Goal: Information Seeking & Learning: Learn about a topic

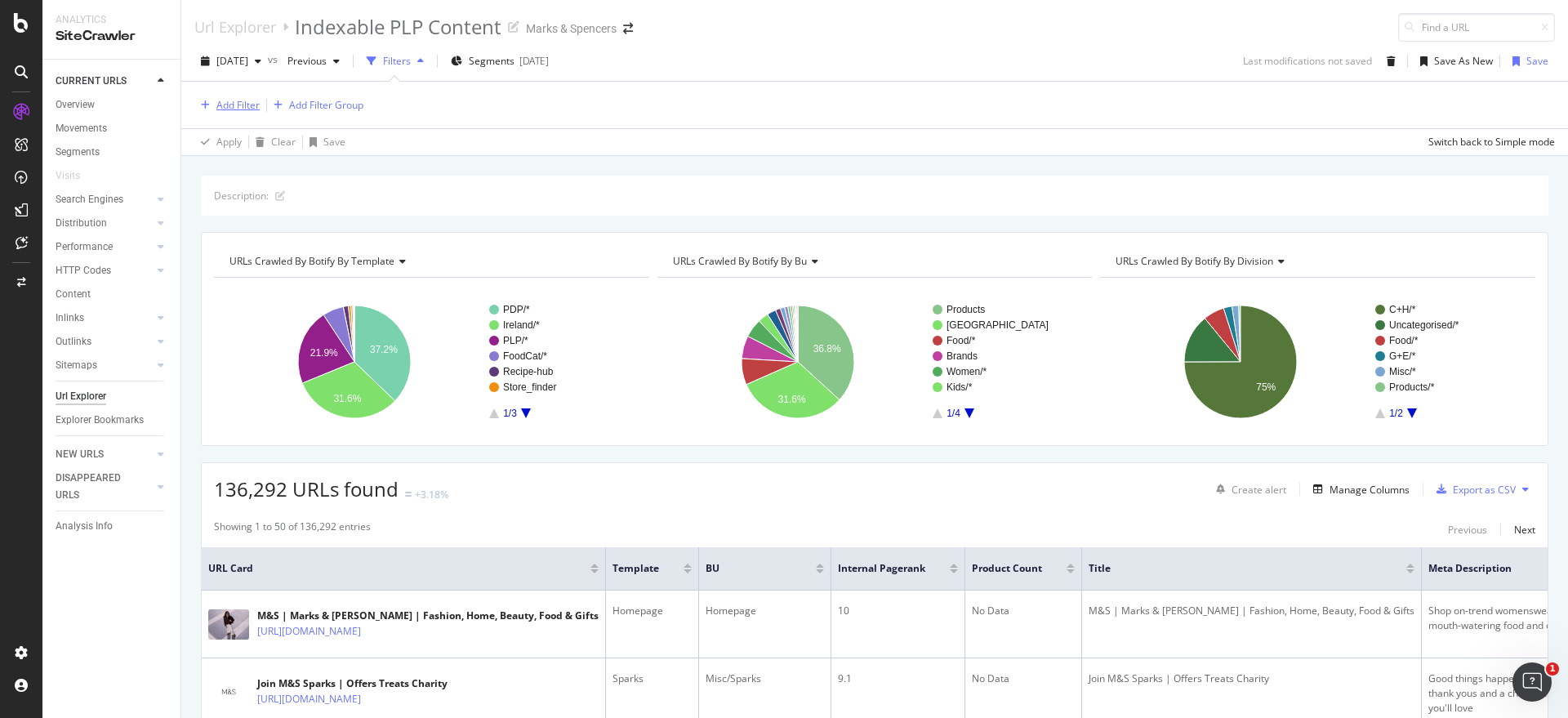
click at [241, 104] on div "Add Filter" at bounding box center [238, 105] width 44 height 14
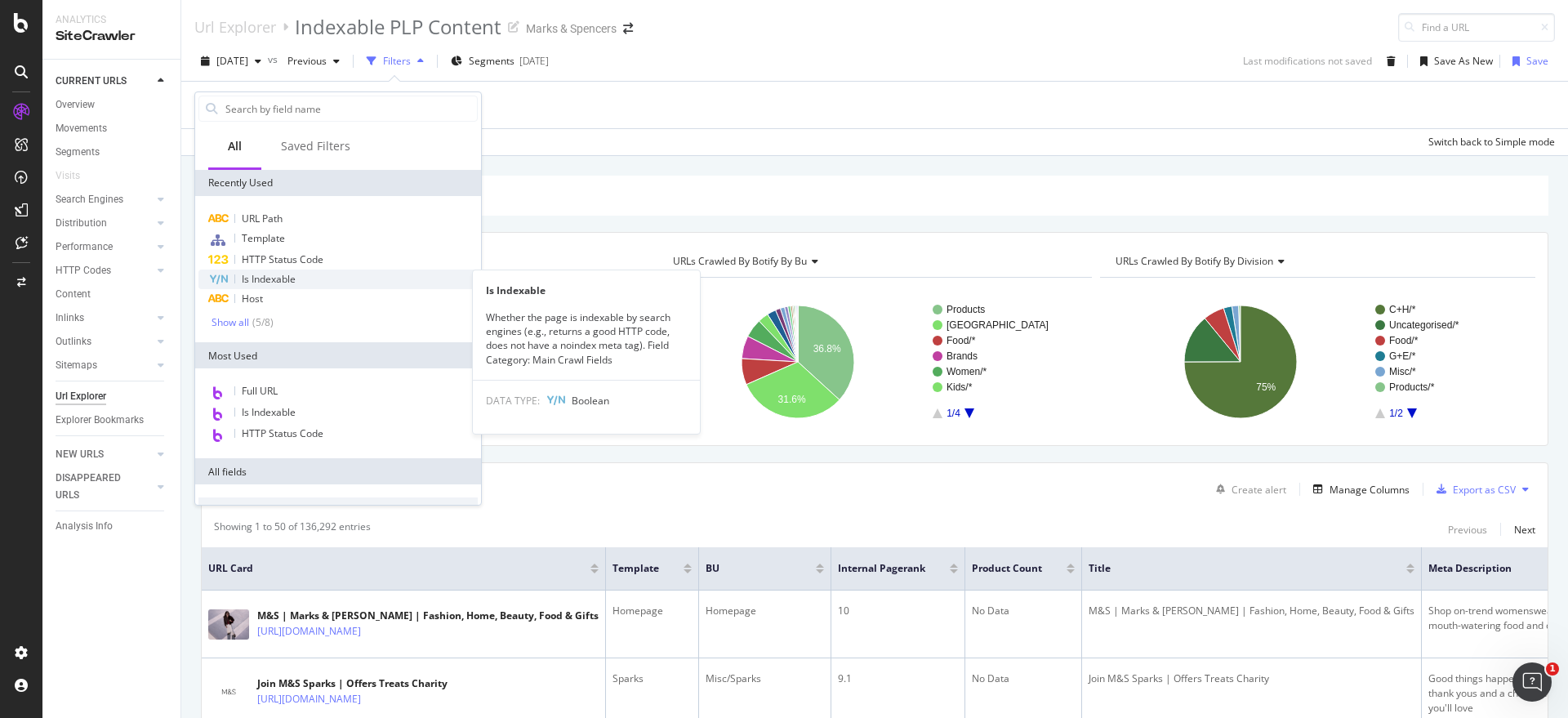
click at [292, 282] on span "Is Indexable" at bounding box center [269, 280] width 54 height 14
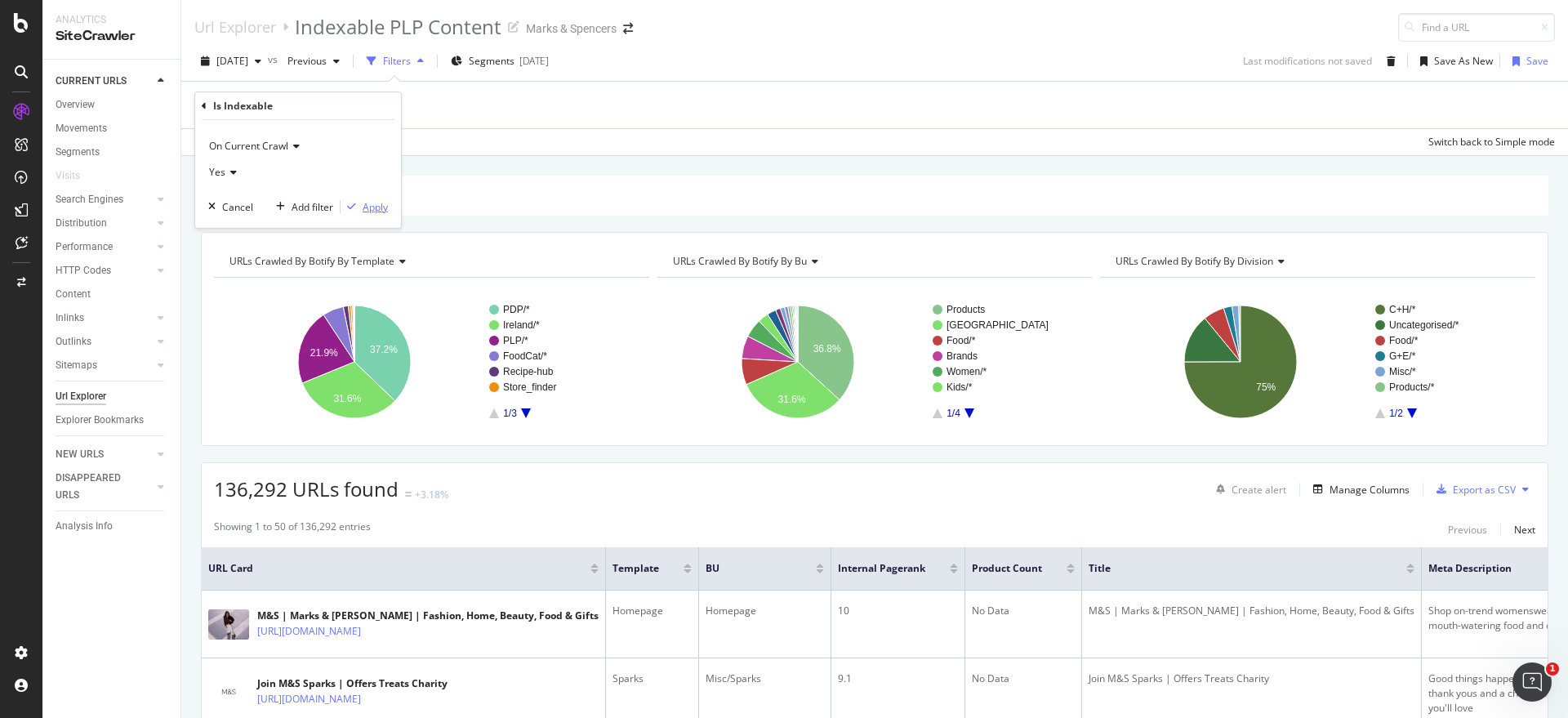
drag, startPoint x: 380, startPoint y: 203, endPoint x: 317, endPoint y: 115, distance: 108.2
click at [380, 203] on div "Apply" at bounding box center [375, 207] width 25 height 14
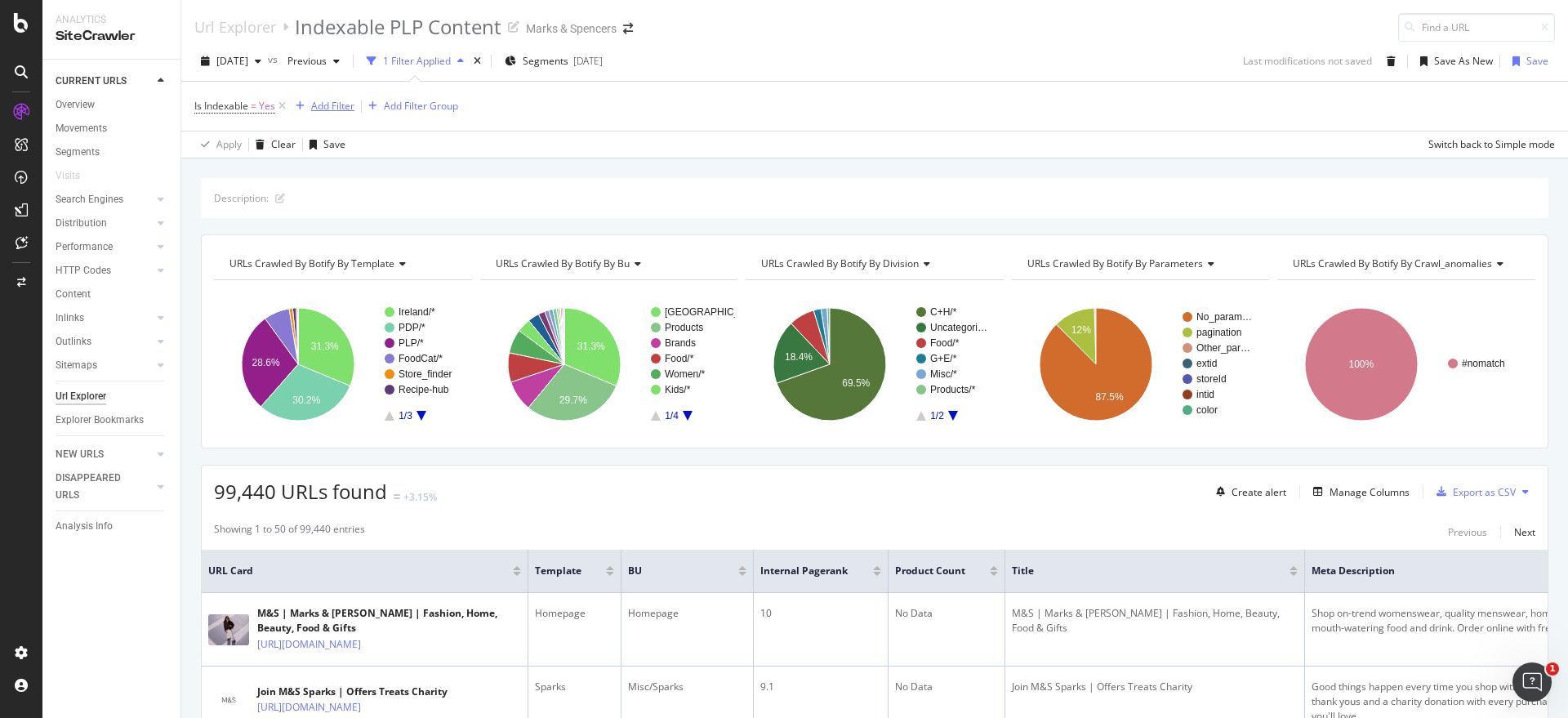
click at [344, 105] on div "Add Filter" at bounding box center [333, 106] width 44 height 14
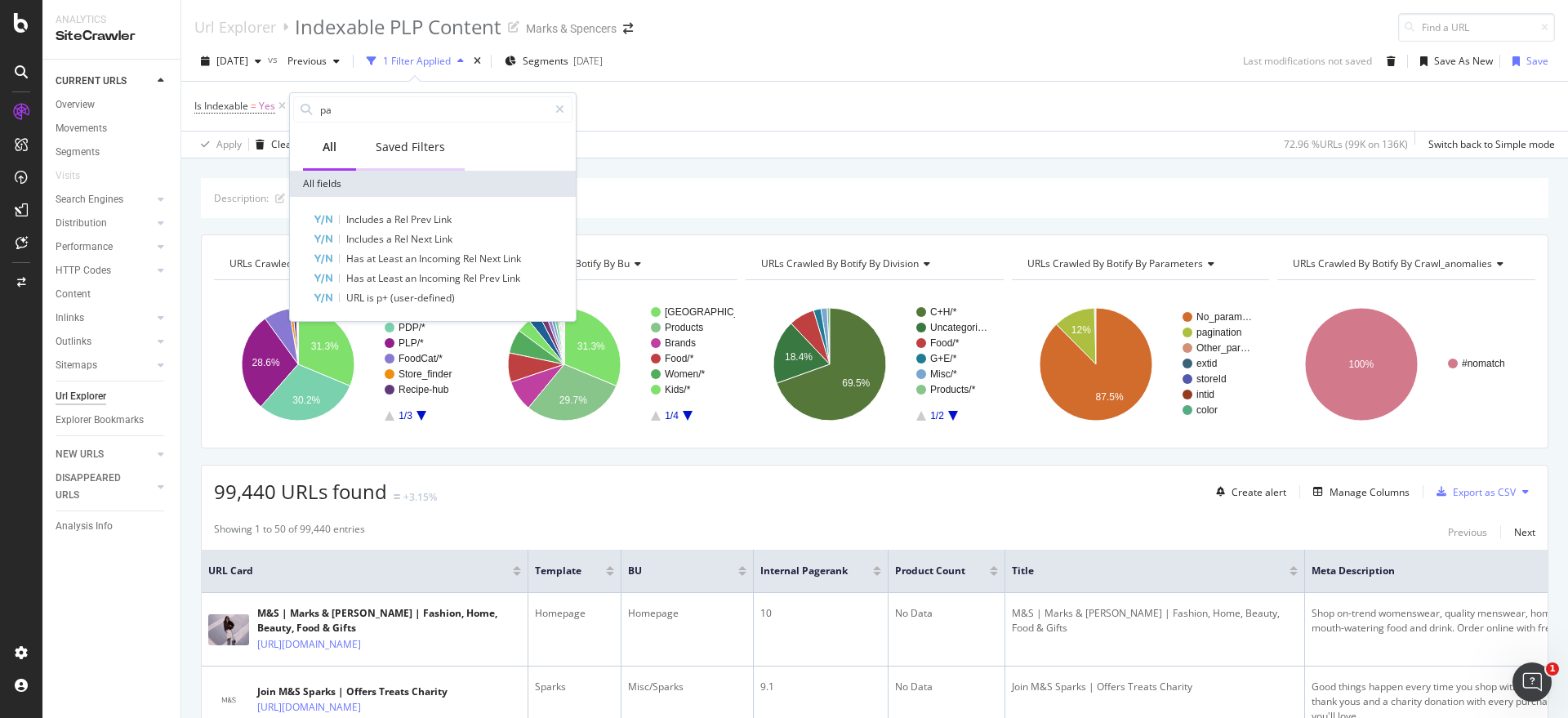
type input "p"
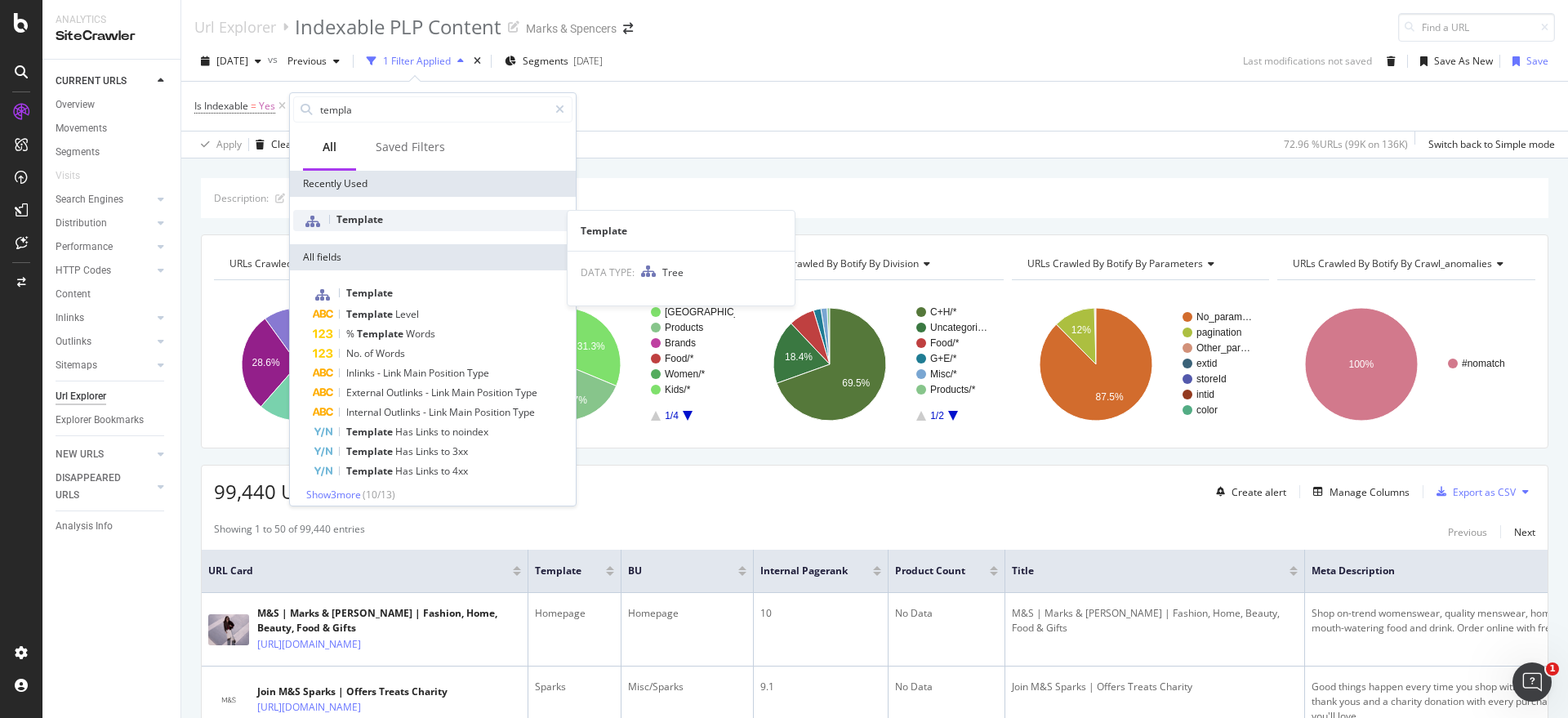
type input "templa"
click at [420, 210] on div "Template" at bounding box center [433, 221] width 279 height 21
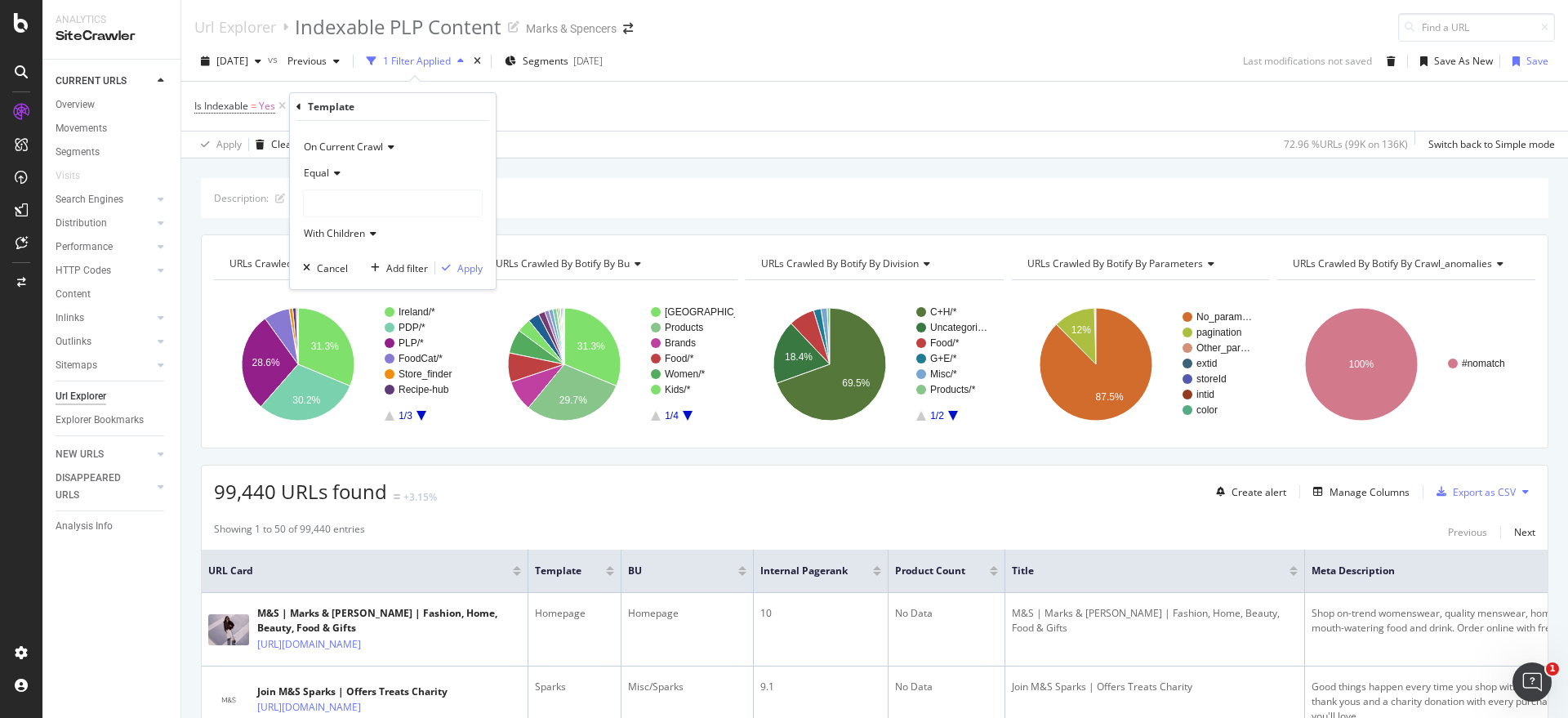
click at [337, 172] on icon at bounding box center [335, 173] width 12 height 10
click at [342, 227] on span "Not Equal" at bounding box center [333, 229] width 44 height 14
click at [357, 205] on div at bounding box center [393, 203] width 178 height 26
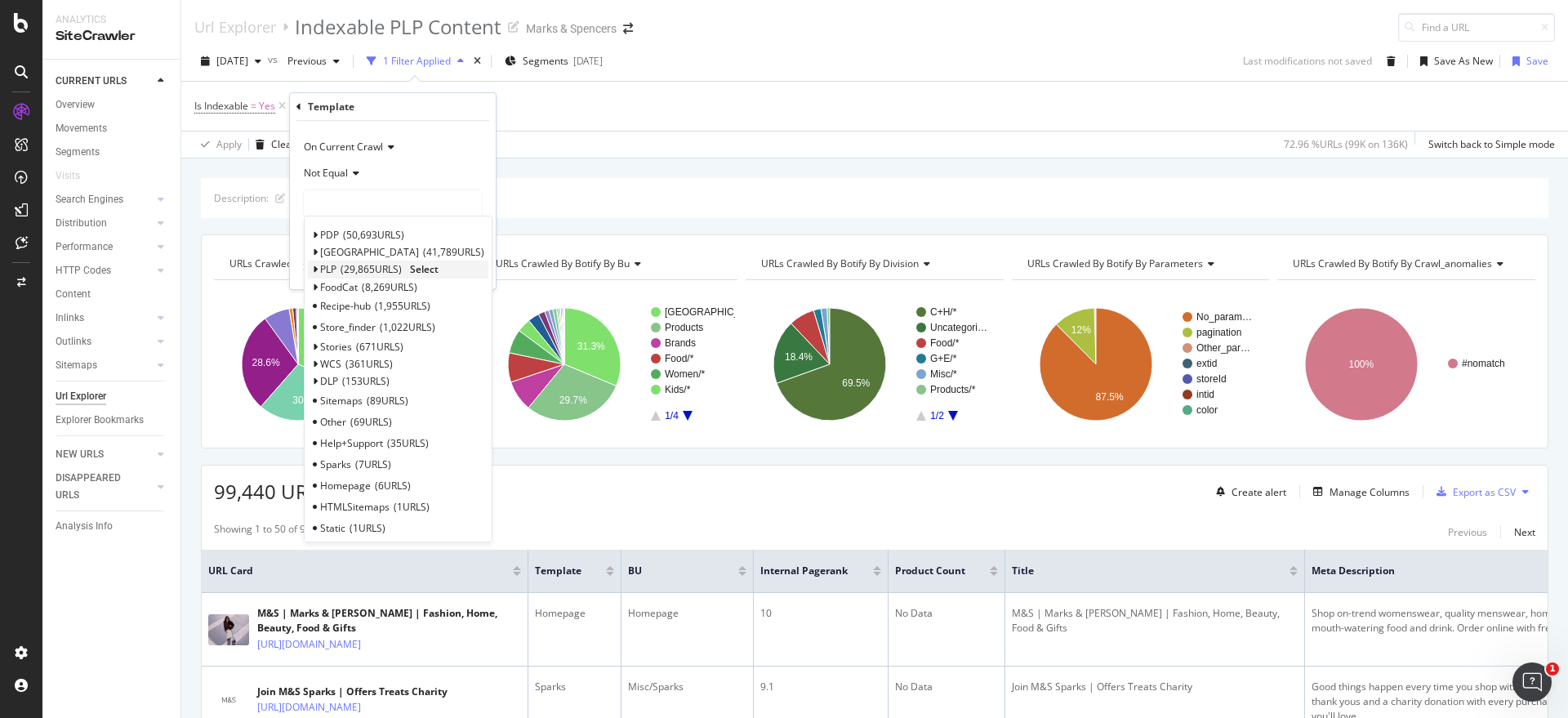
click at [314, 272] on icon at bounding box center [315, 270] width 5 height 10
click at [360, 309] on span "Pagination" at bounding box center [353, 311] width 48 height 14
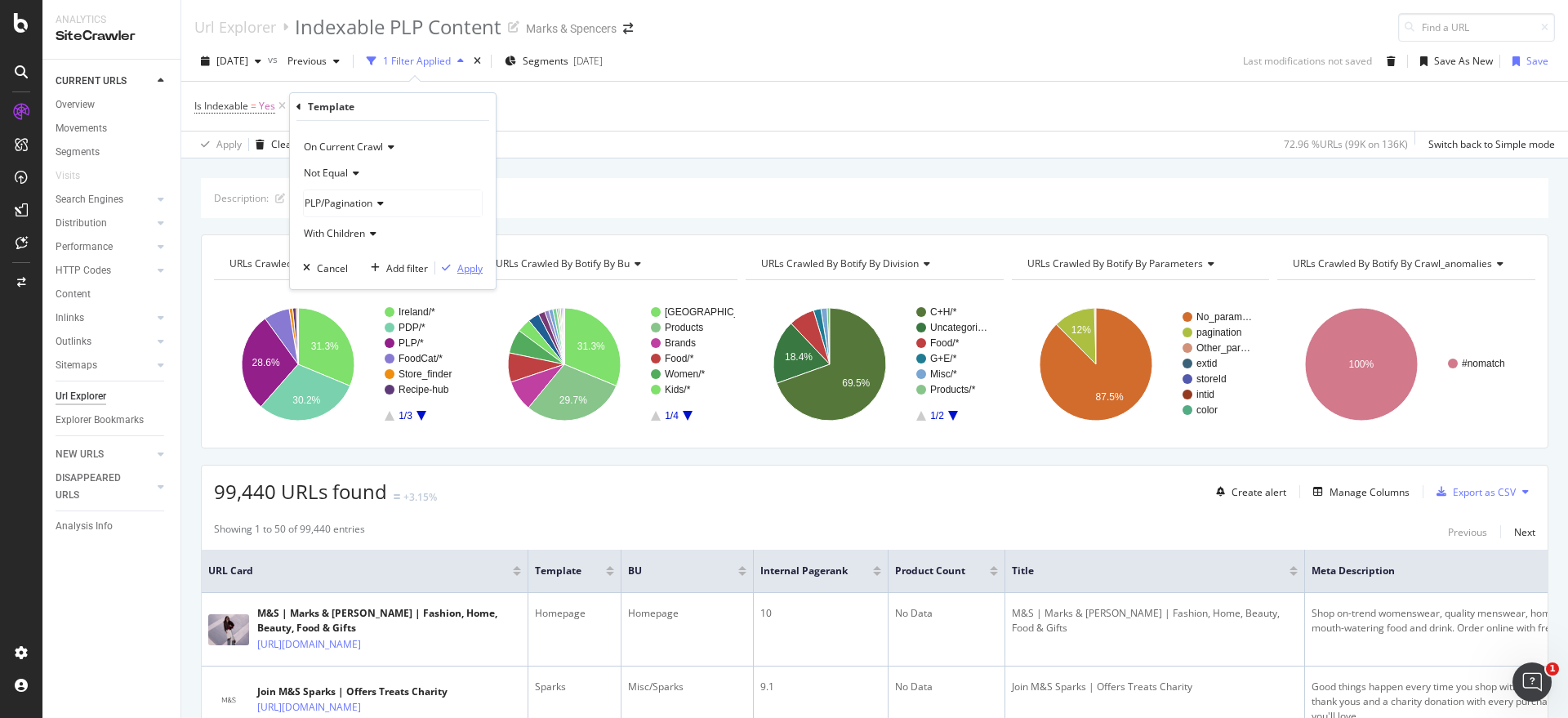
click at [475, 271] on div "Apply" at bounding box center [470, 269] width 25 height 14
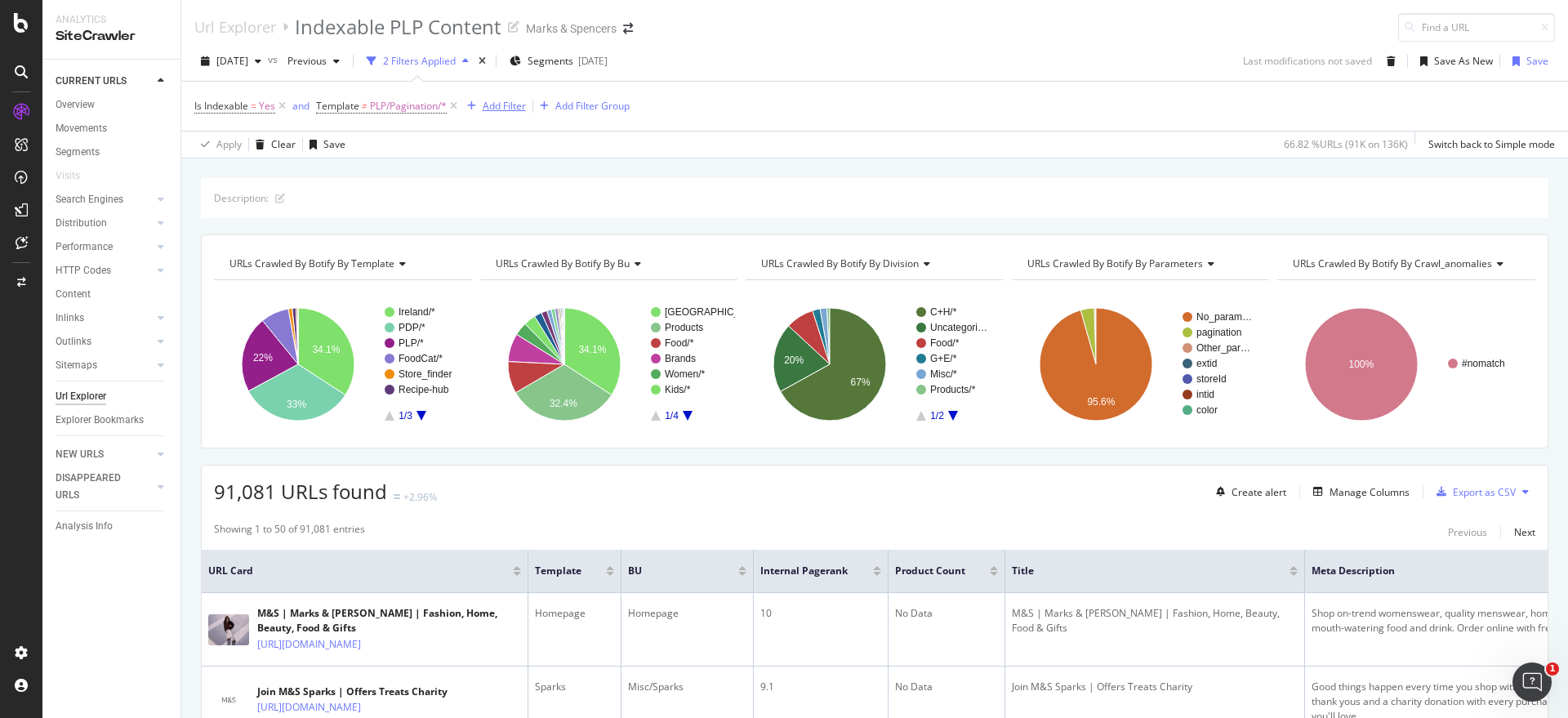
click at [506, 108] on div "Add Filter" at bounding box center [504, 106] width 44 height 14
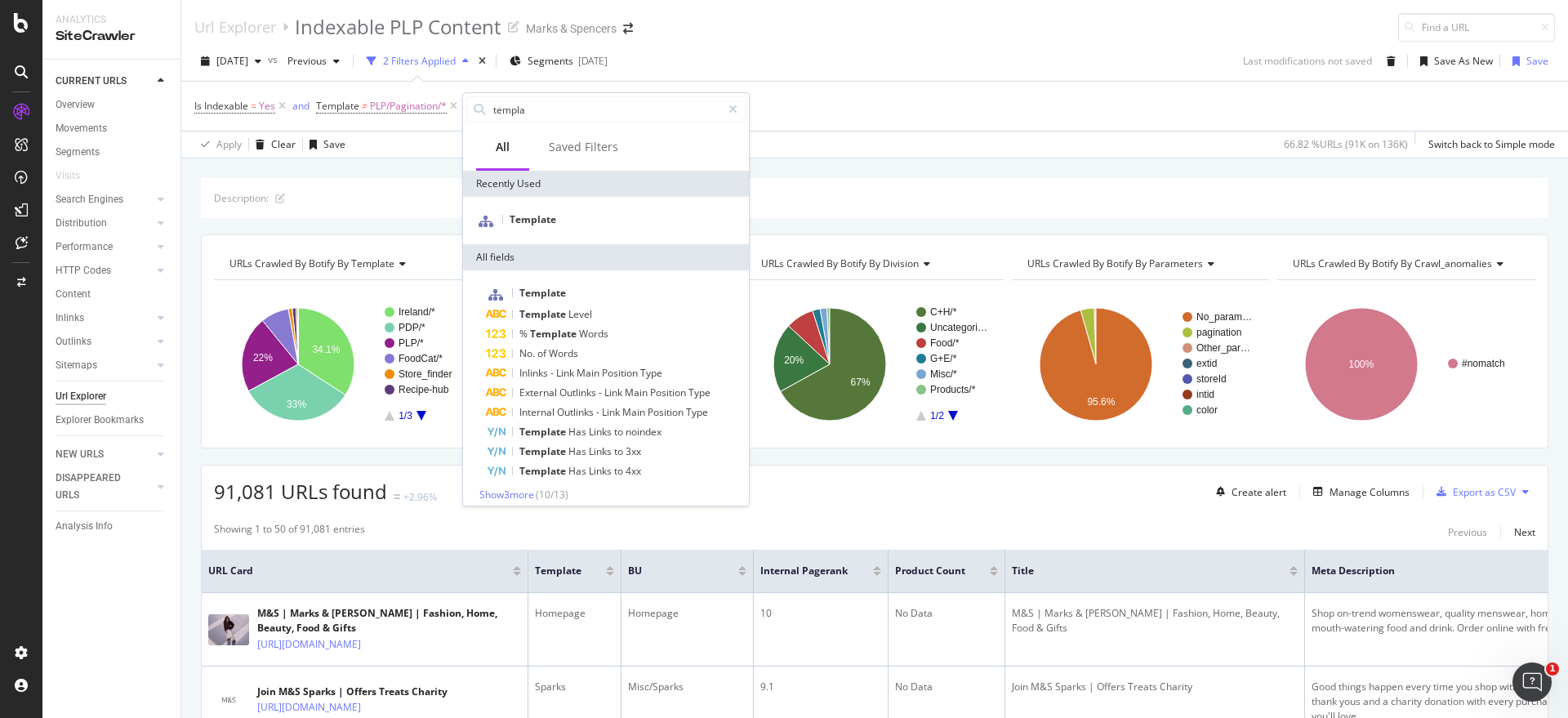
click at [532, 207] on div "Template" at bounding box center [606, 221] width 286 height 47
click at [532, 227] on div "Template" at bounding box center [606, 221] width 279 height 21
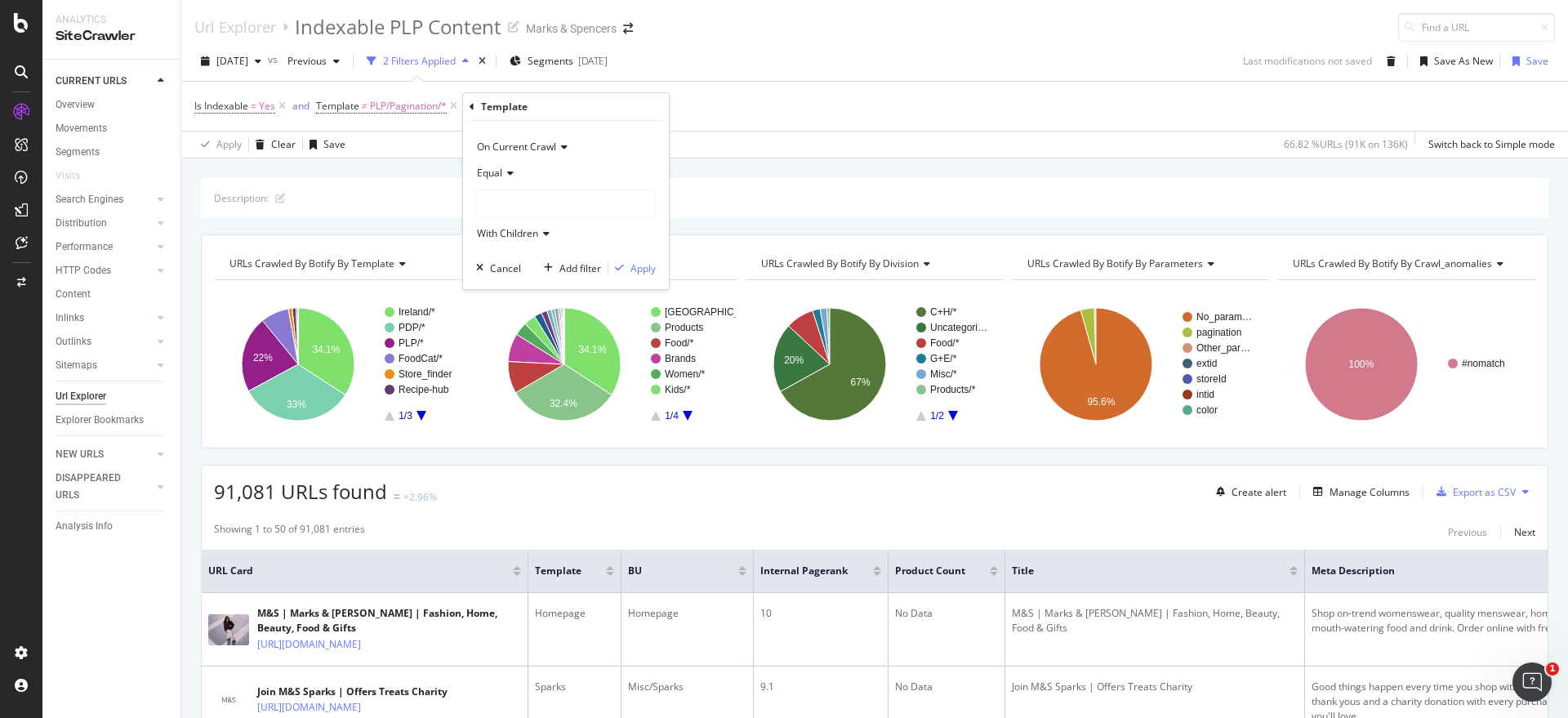
click at [505, 177] on icon at bounding box center [508, 173] width 12 height 10
click at [576, 179] on div "Equal" at bounding box center [566, 172] width 179 height 26
click at [547, 204] on div at bounding box center [566, 203] width 178 height 26
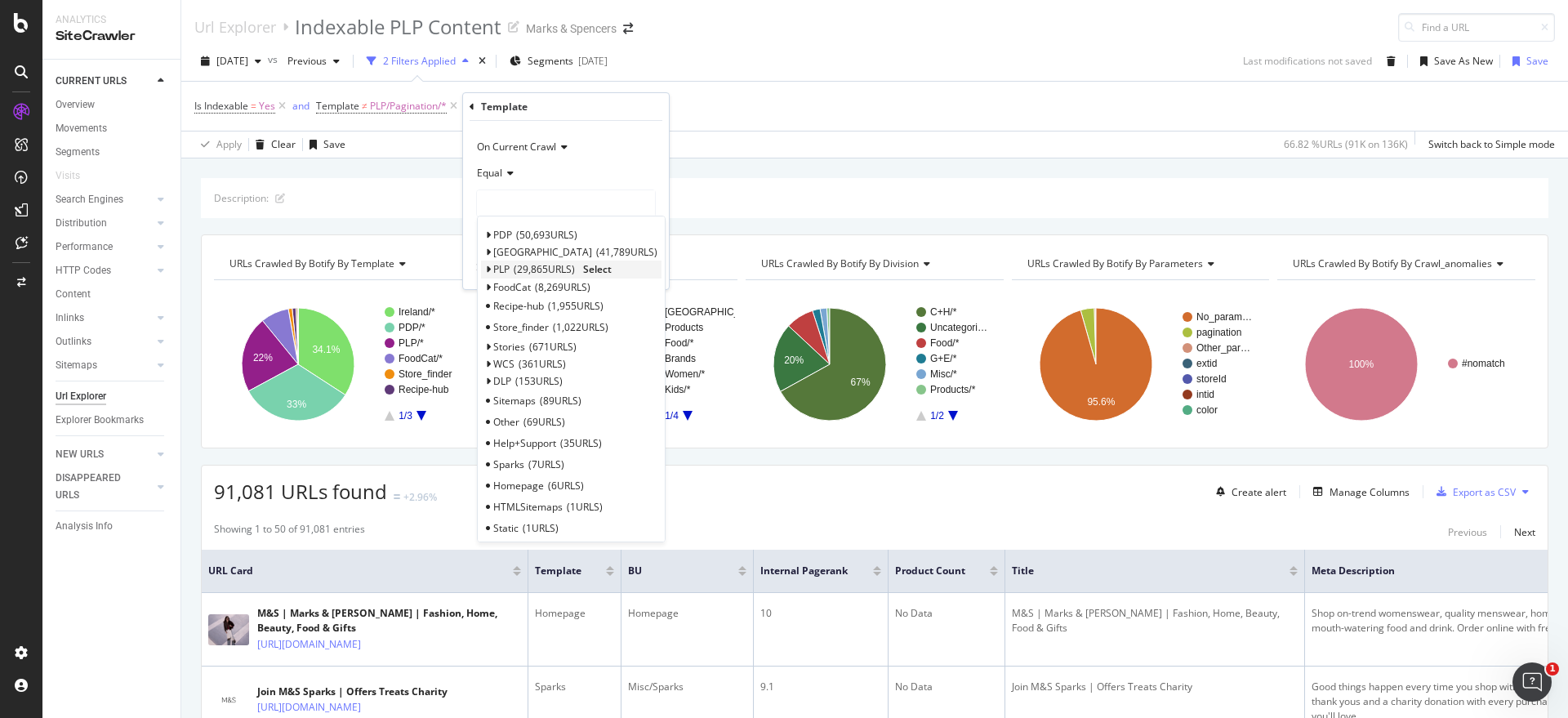
click at [498, 268] on span "PLP" at bounding box center [502, 270] width 16 height 14
click at [601, 268] on span "Select" at bounding box center [597, 270] width 29 height 14
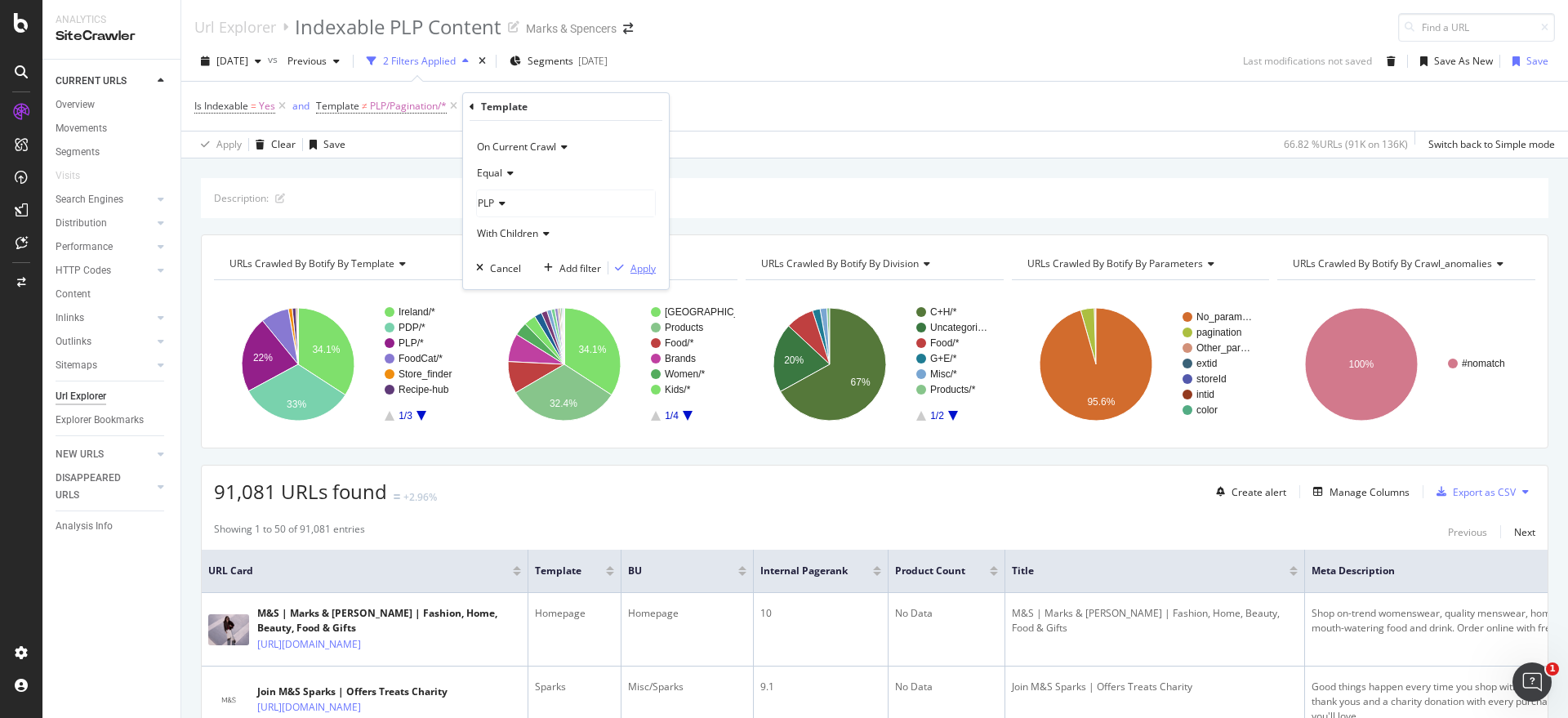
click at [633, 266] on div "Apply" at bounding box center [643, 269] width 25 height 14
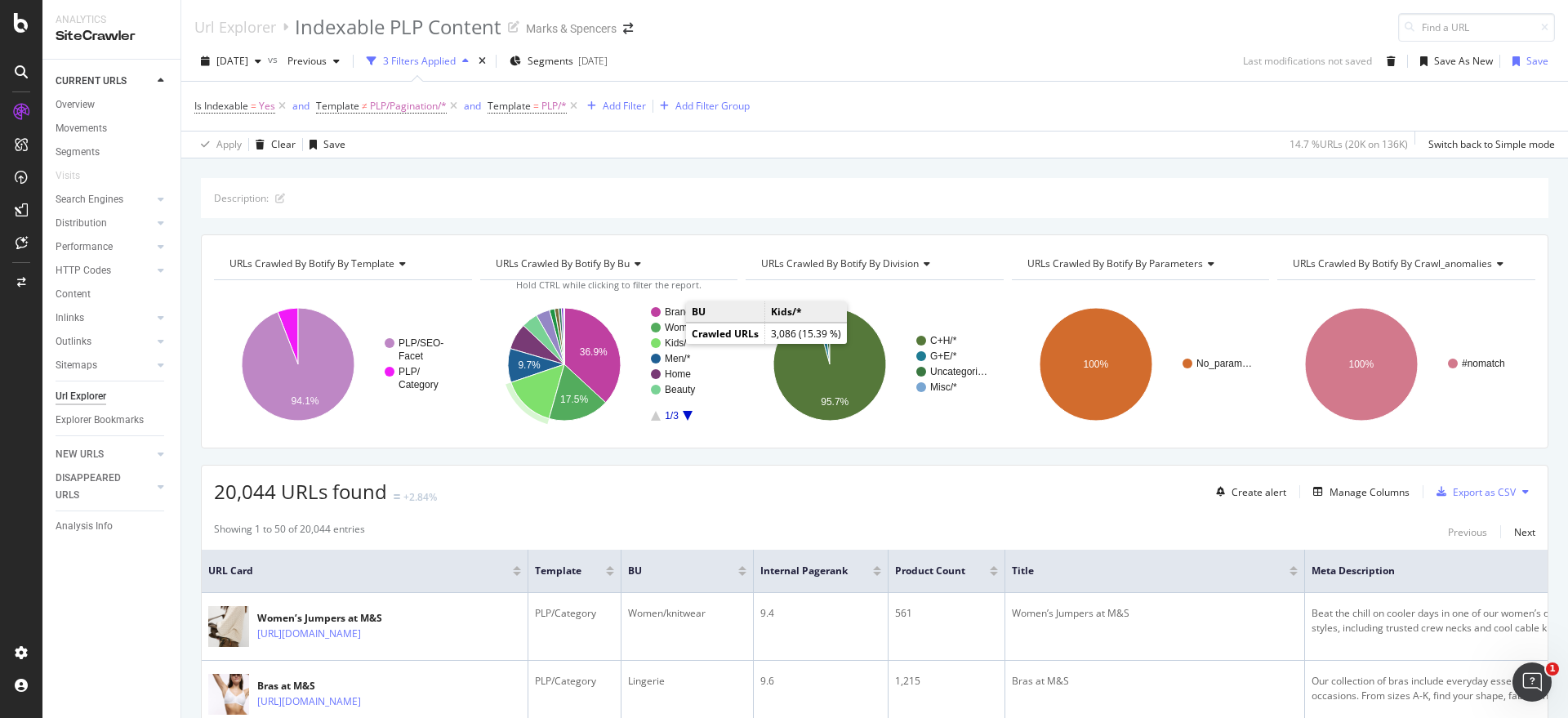
click at [669, 342] on text "Kids/*" at bounding box center [677, 343] width 26 height 12
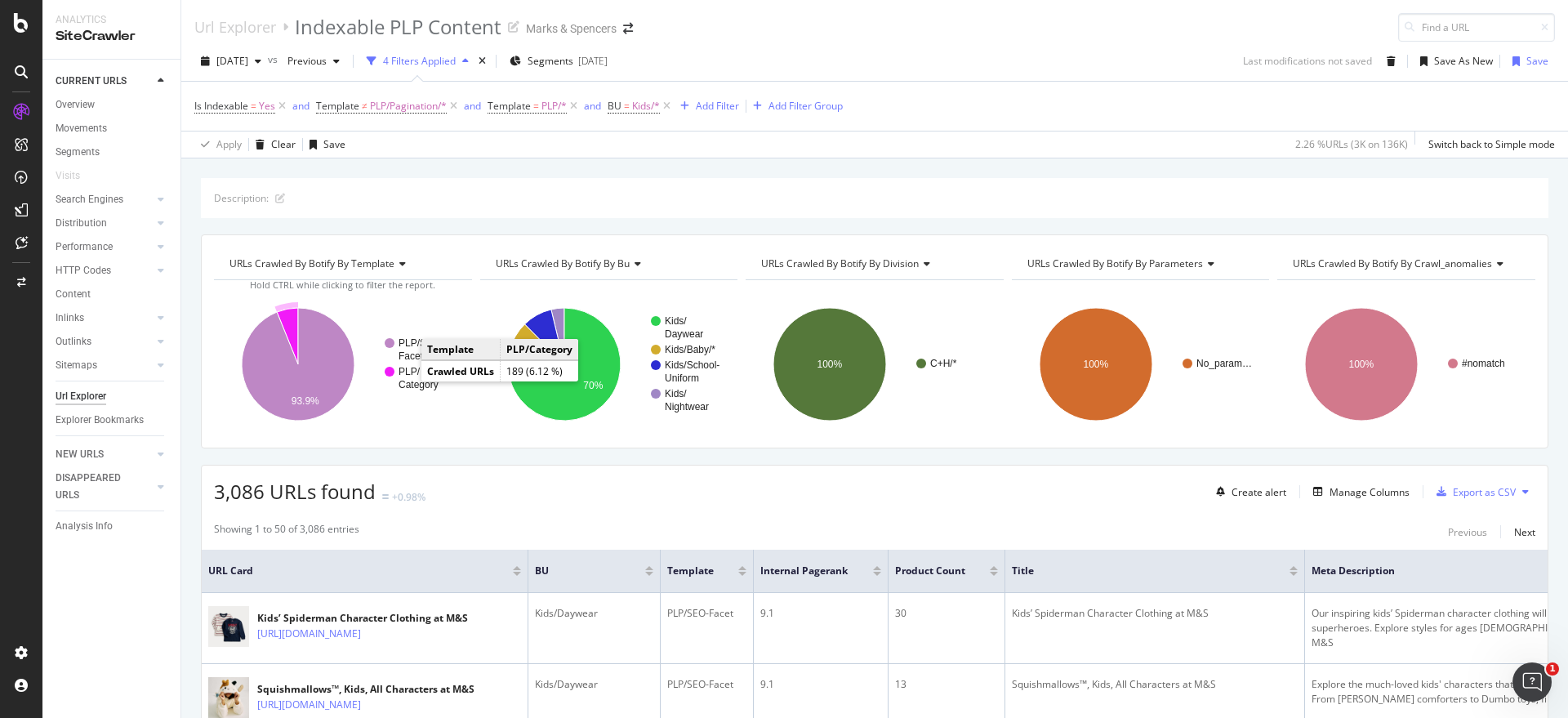
click at [408, 371] on text "PLP/" at bounding box center [410, 372] width 22 height 12
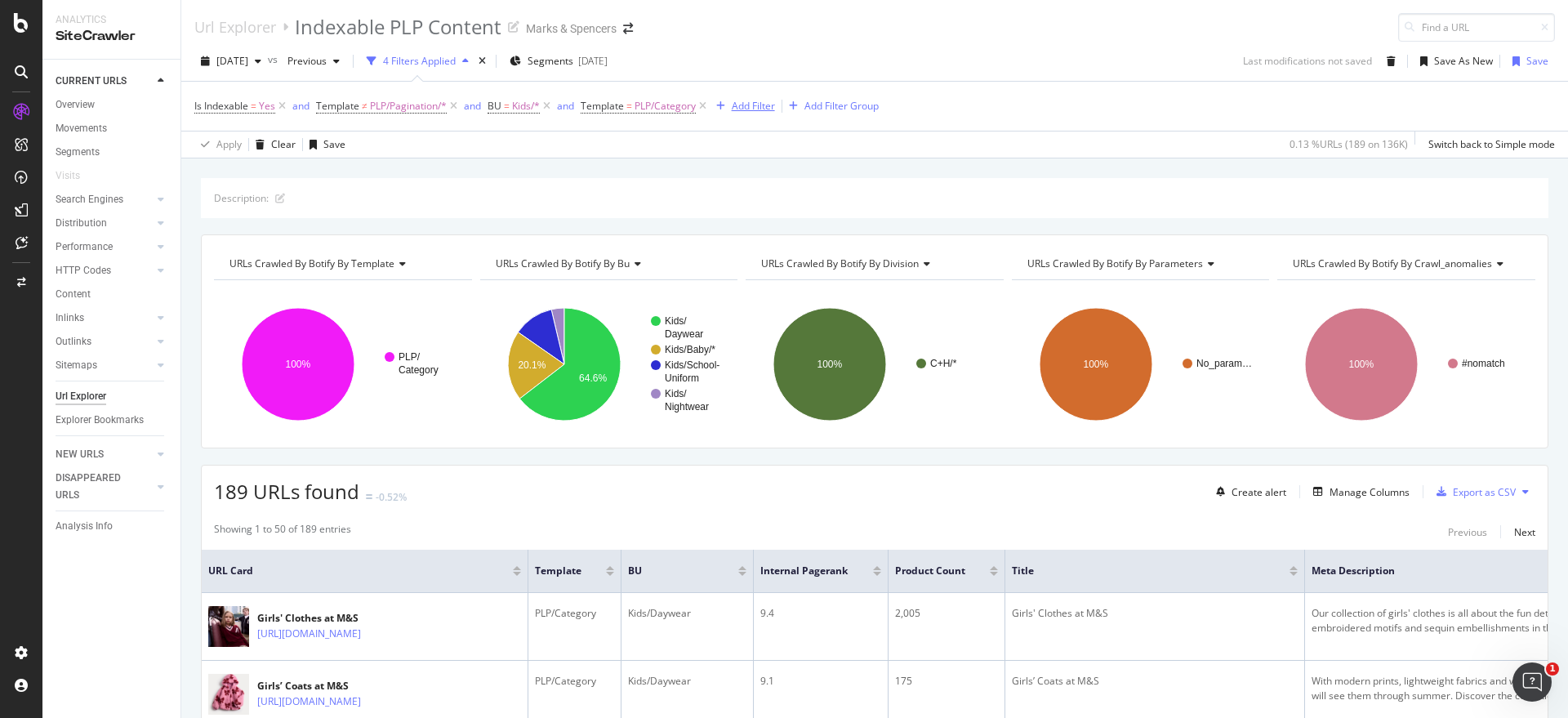
click at [763, 104] on div "Add Filter" at bounding box center [753, 106] width 44 height 14
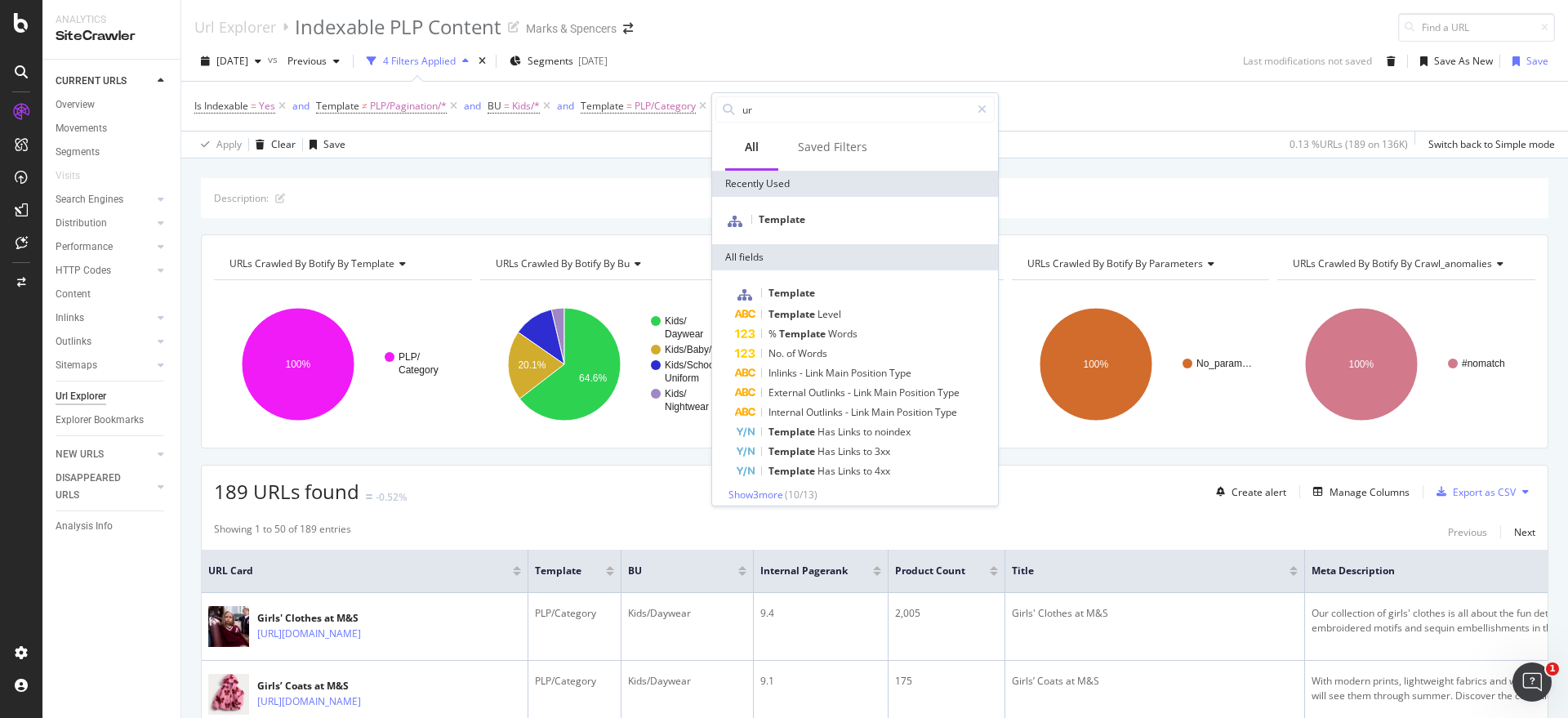
type input "ur"
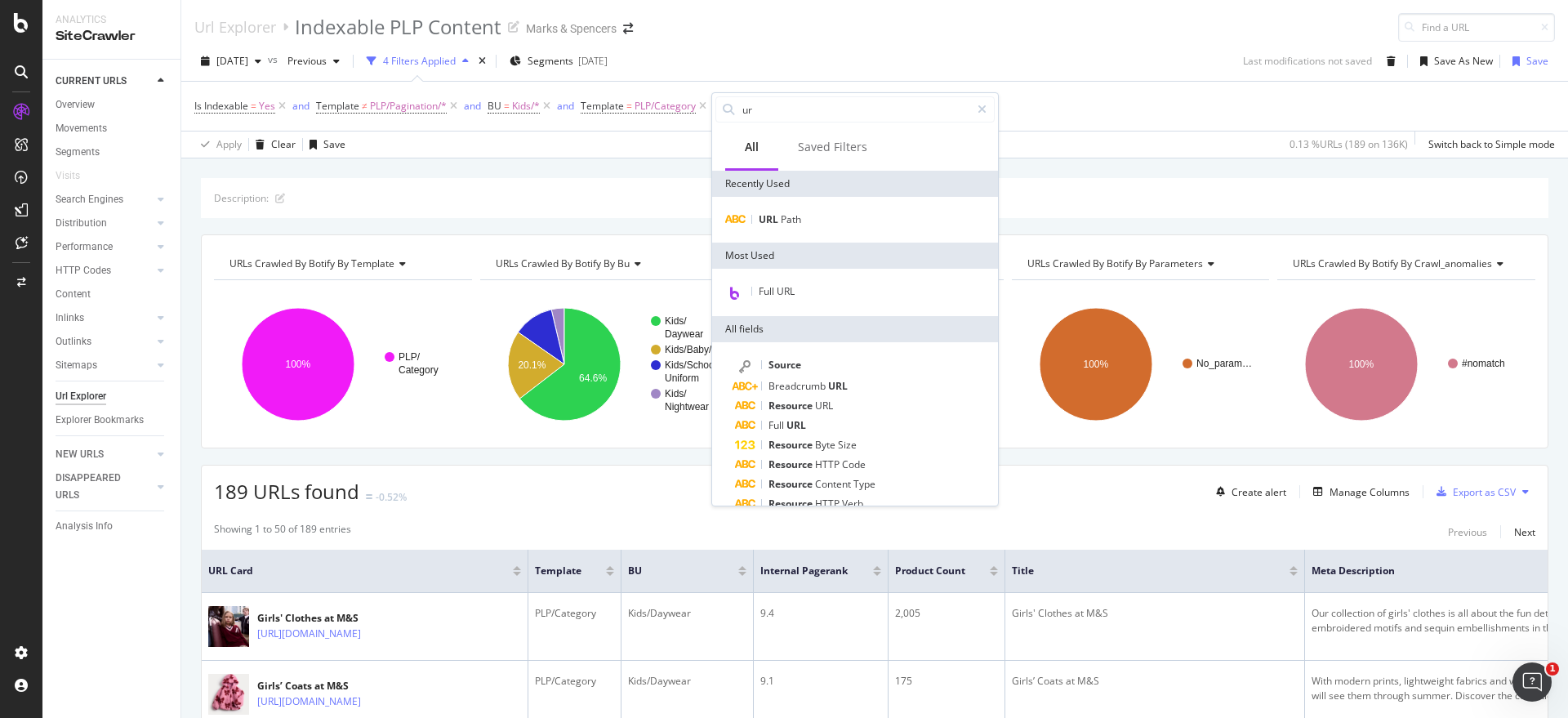
click at [1042, 63] on div "[DATE] vs Previous 4 Filters Applied Segments [DATE] Last modifications not sav…" at bounding box center [875, 64] width 1387 height 33
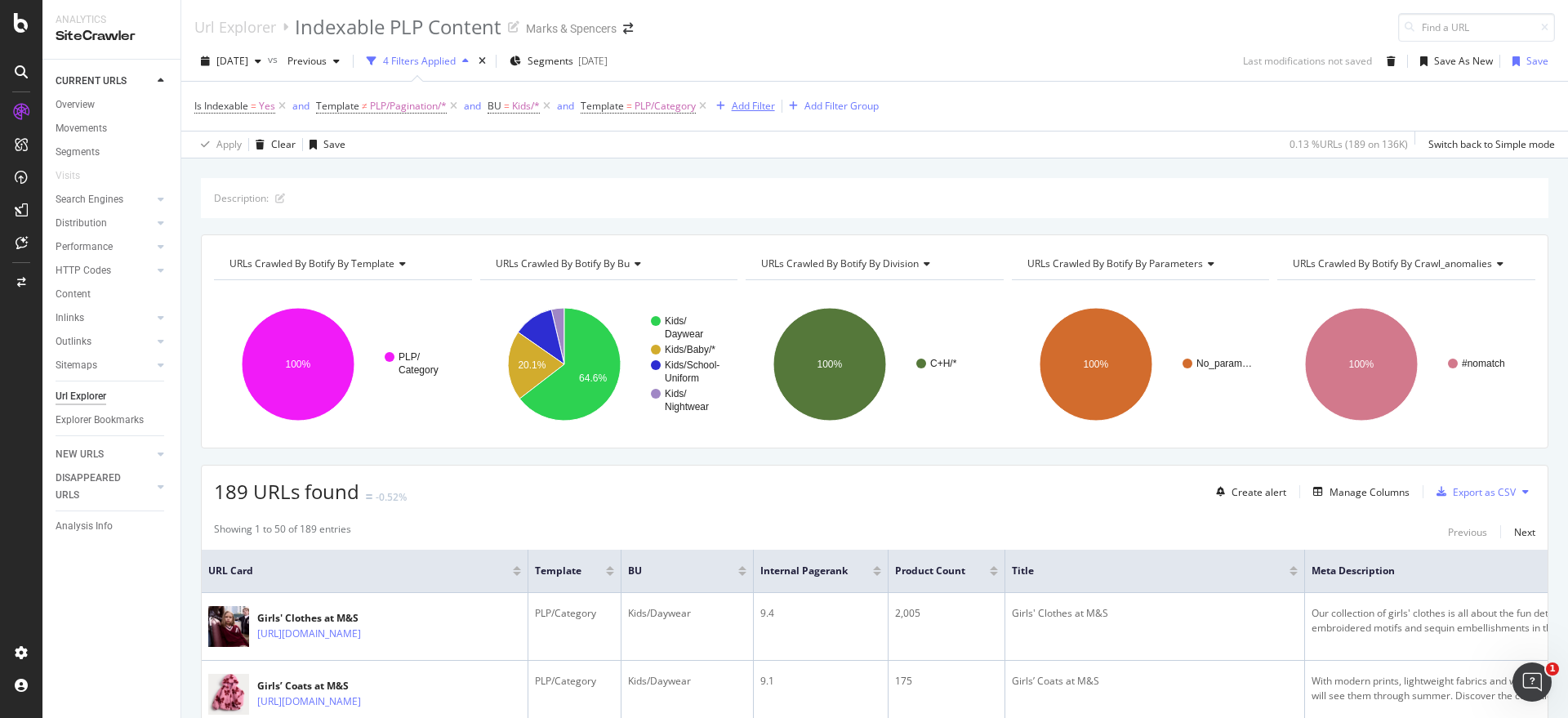
click at [737, 103] on div "Add Filter" at bounding box center [753, 106] width 44 height 14
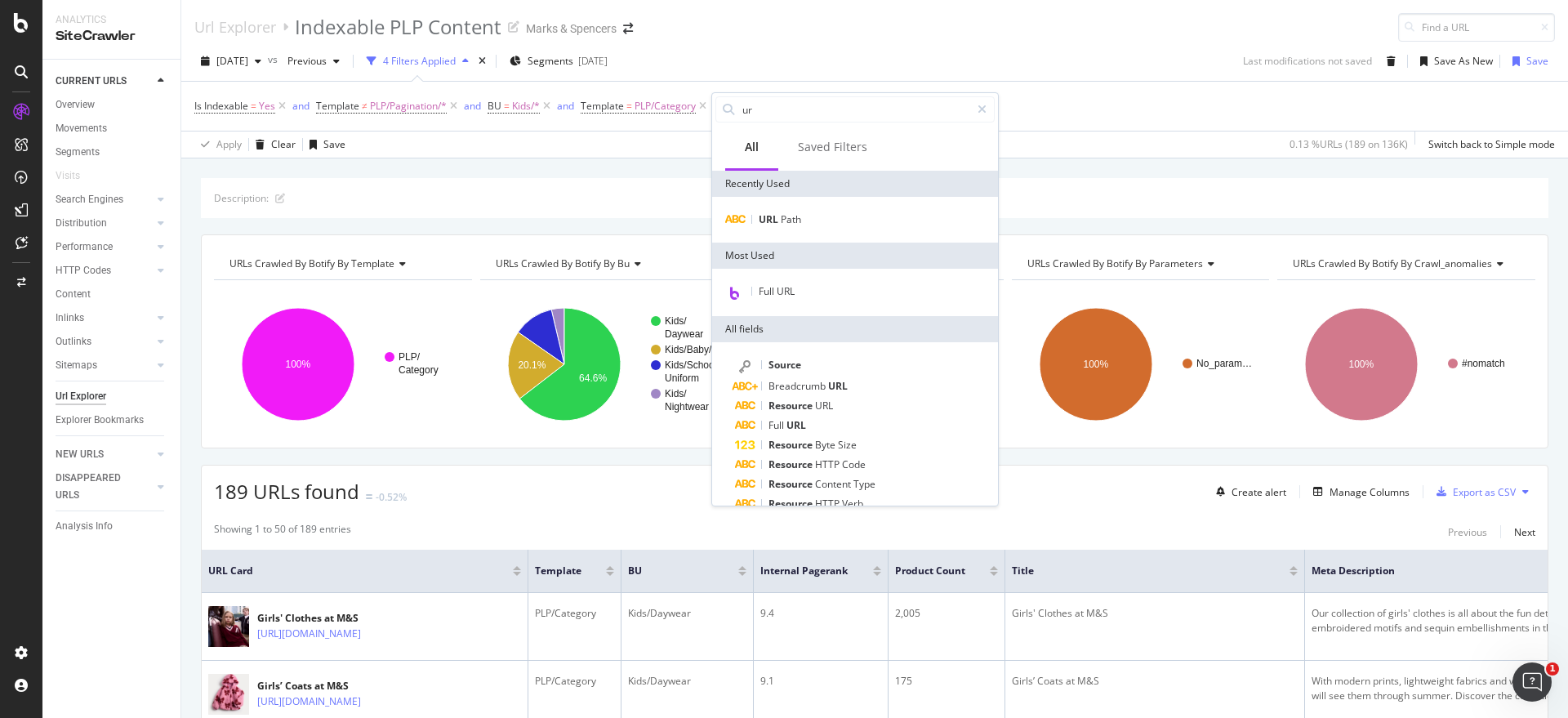
click at [1156, 143] on div "Apply Clear Save 0.13 % URLs ( 189 on 136K ) Switch back to Simple mode" at bounding box center [875, 144] width 1387 height 27
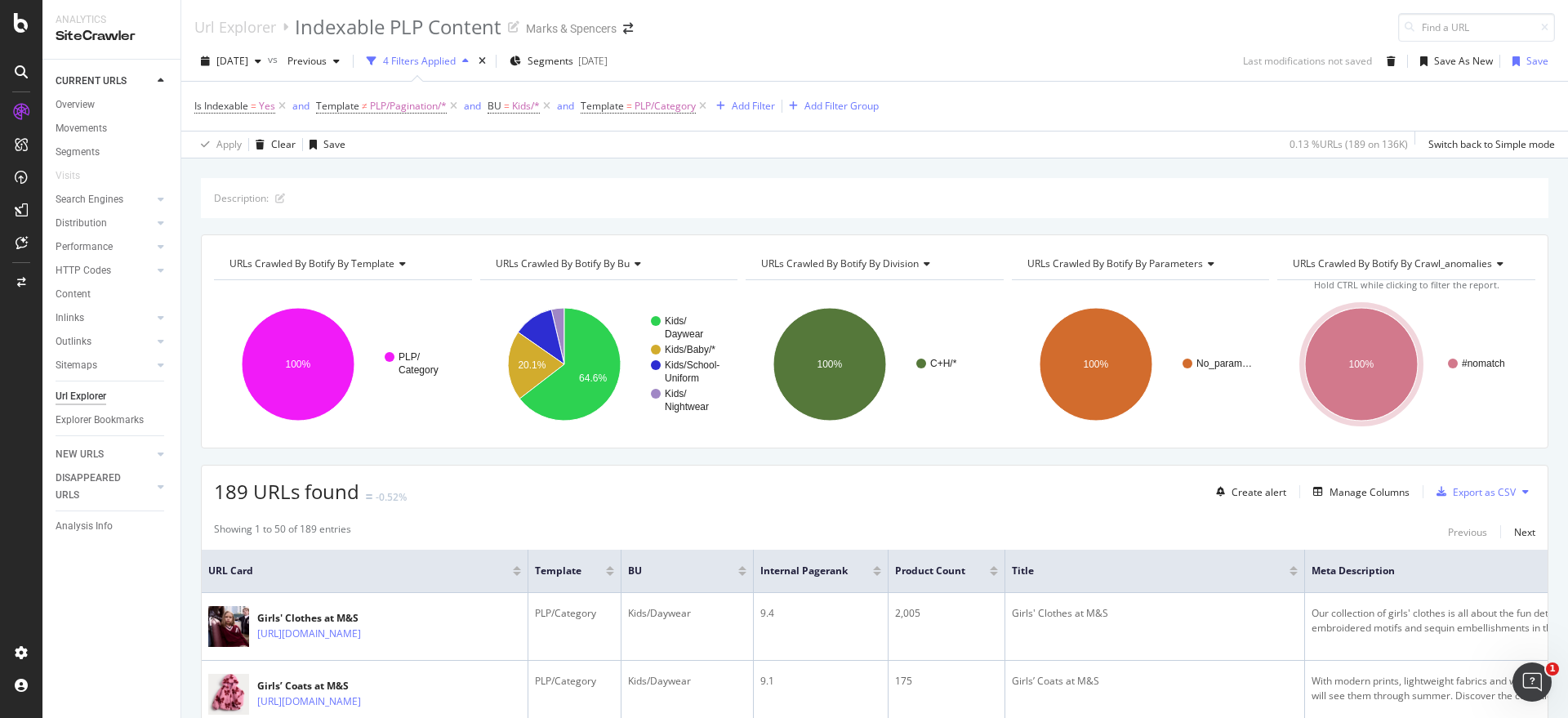
click at [779, 107] on div "Add Filter Add Filter Group" at bounding box center [793, 106] width 169 height 20
click at [771, 107] on div "Add Filter" at bounding box center [753, 106] width 44 height 14
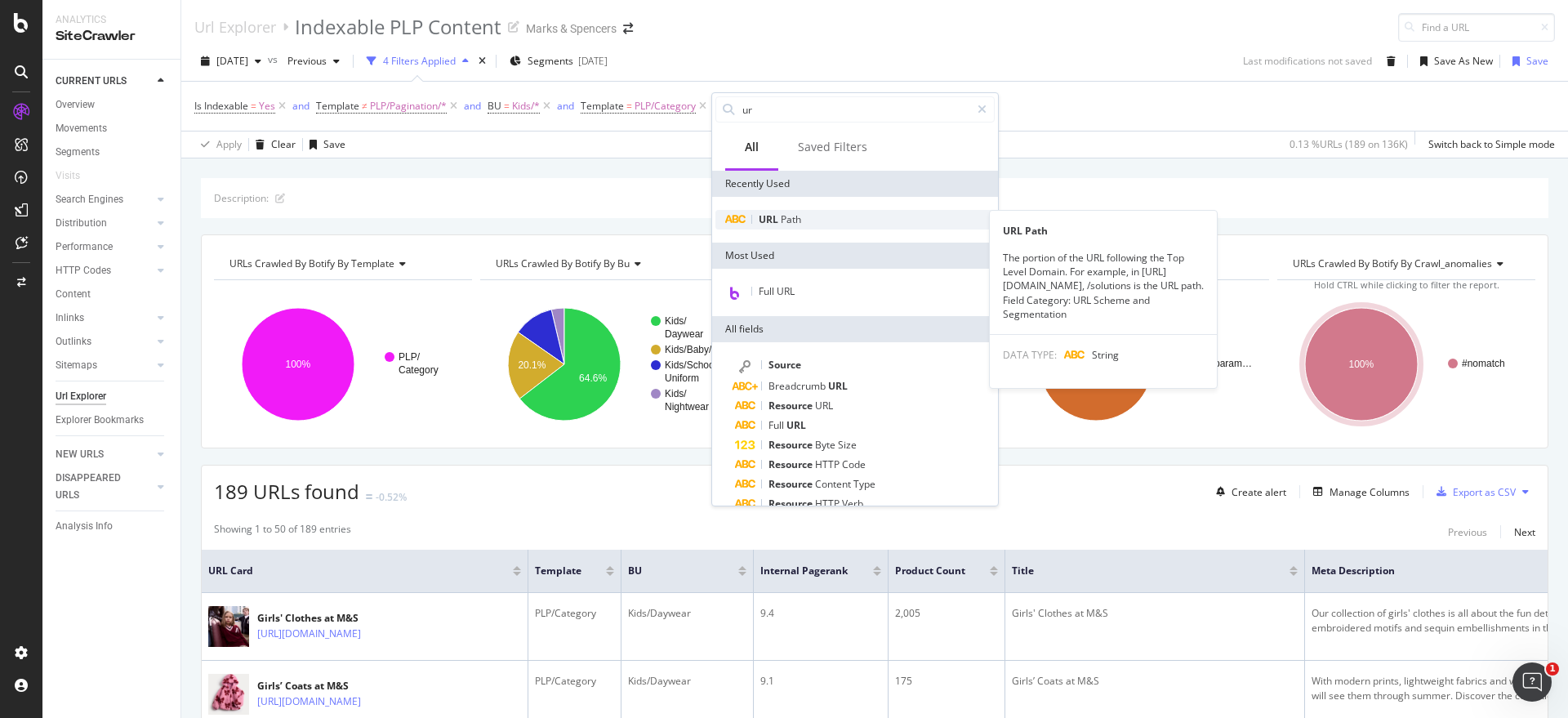
click at [789, 223] on span "Path" at bounding box center [791, 220] width 21 height 14
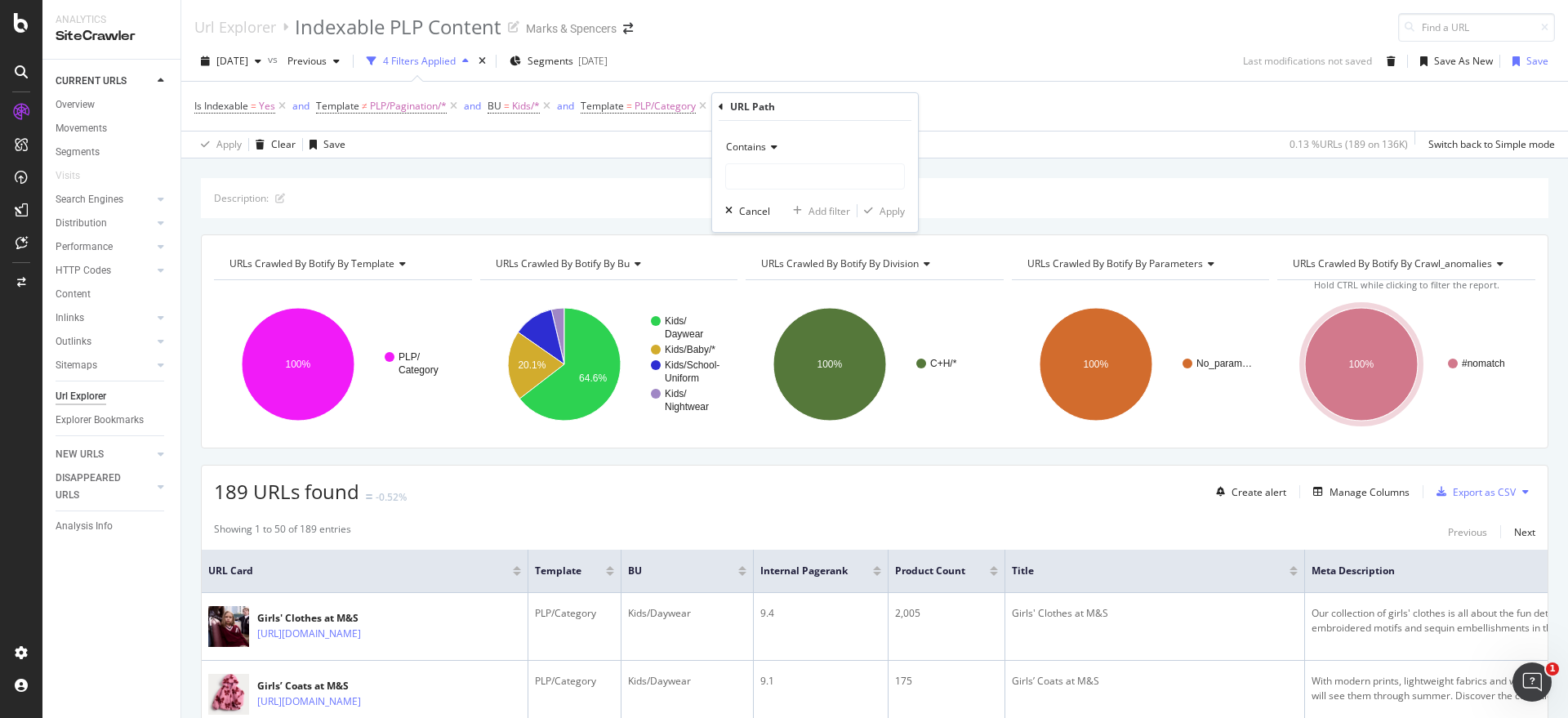
click at [776, 143] on icon at bounding box center [771, 146] width 12 height 10
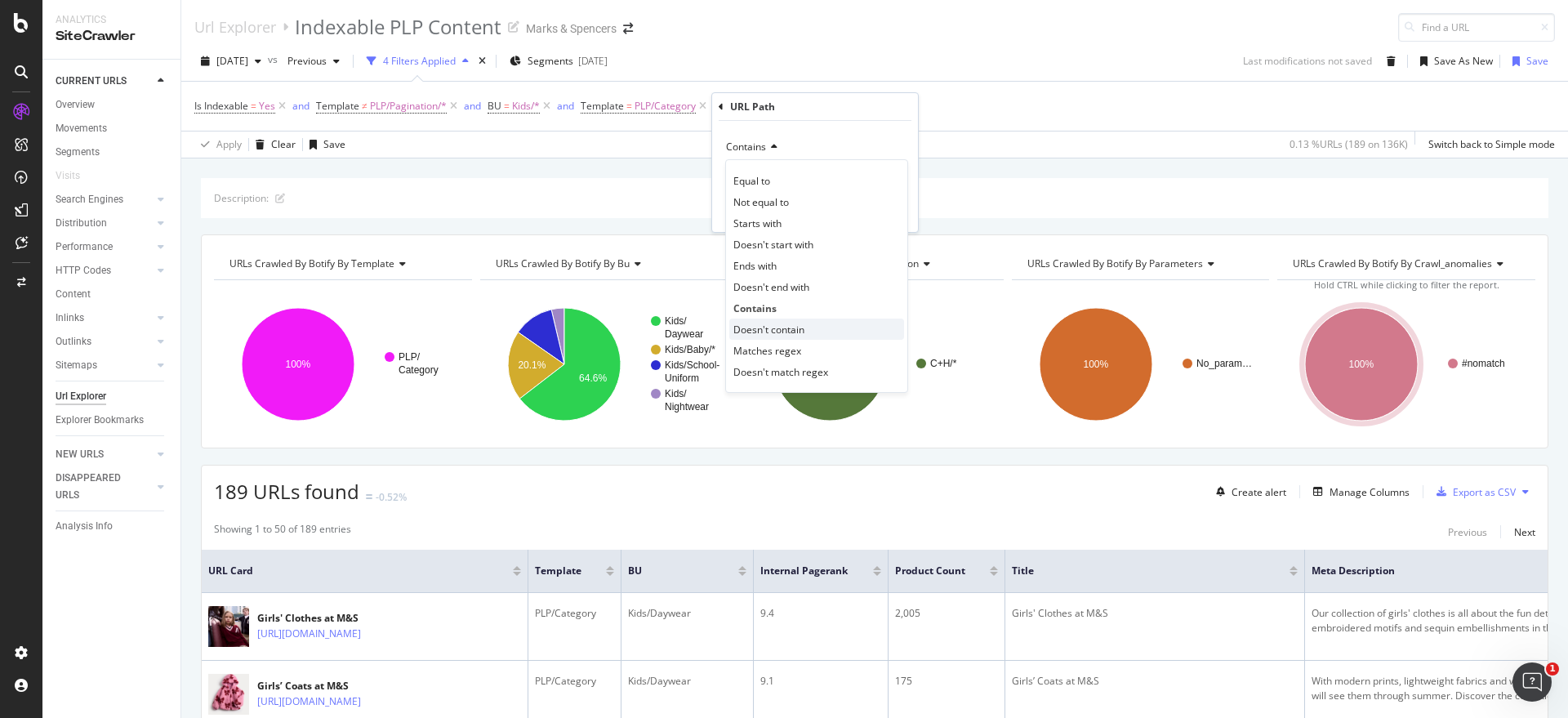
click at [791, 323] on span "Doesn't contain" at bounding box center [769, 330] width 71 height 14
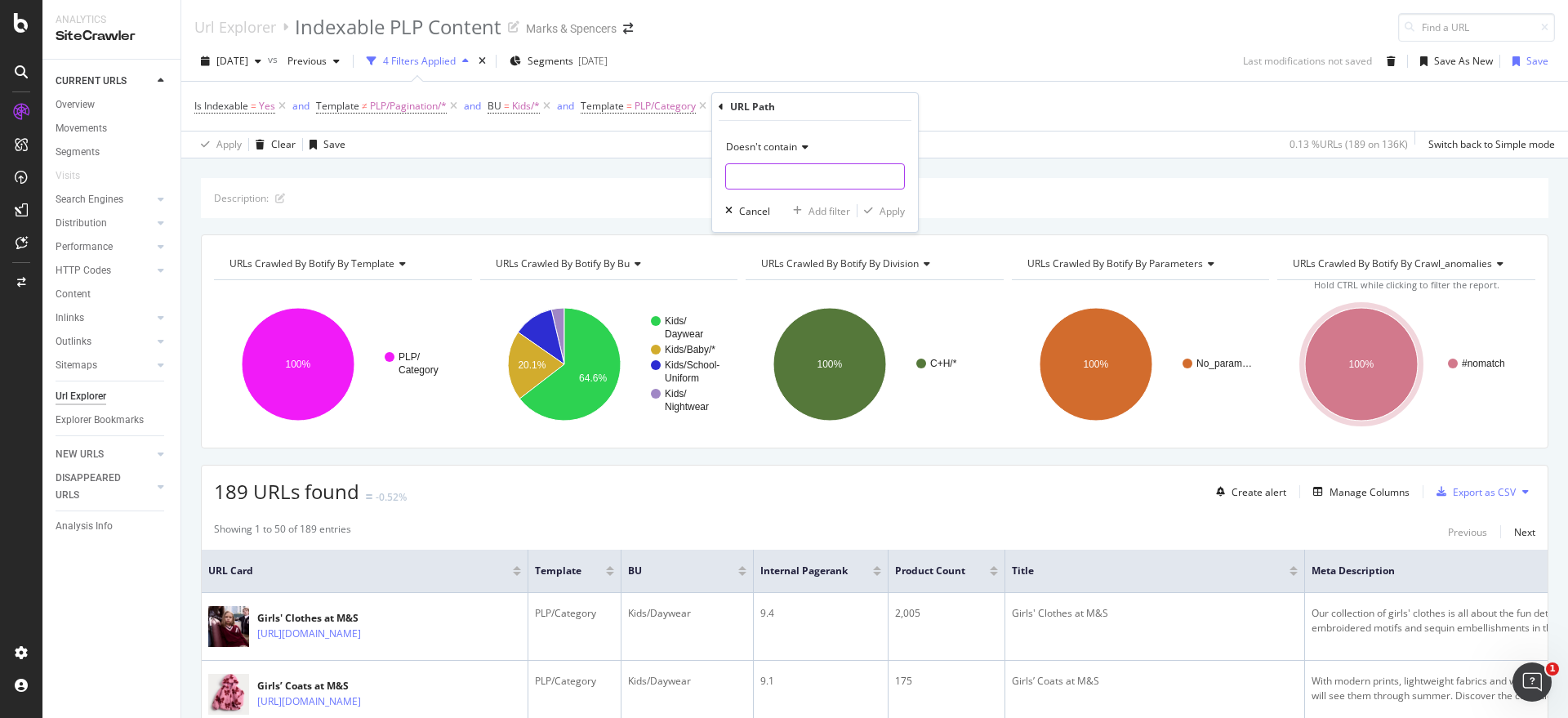
click at [756, 180] on input "text" at bounding box center [816, 176] width 178 height 26
type input "/kids/girls"
click at [891, 205] on div "Apply" at bounding box center [892, 212] width 25 height 14
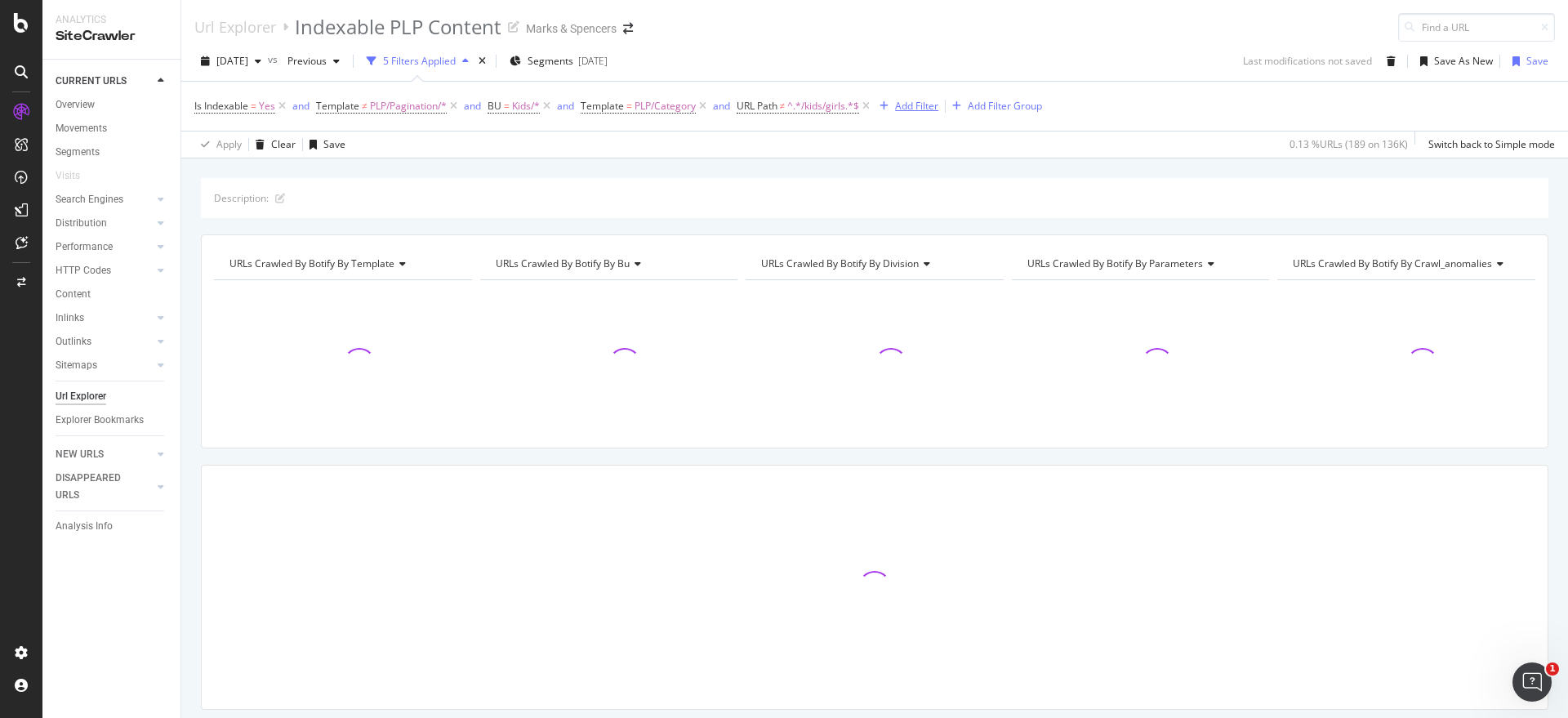
click at [900, 104] on div "Add Filter" at bounding box center [917, 106] width 44 height 14
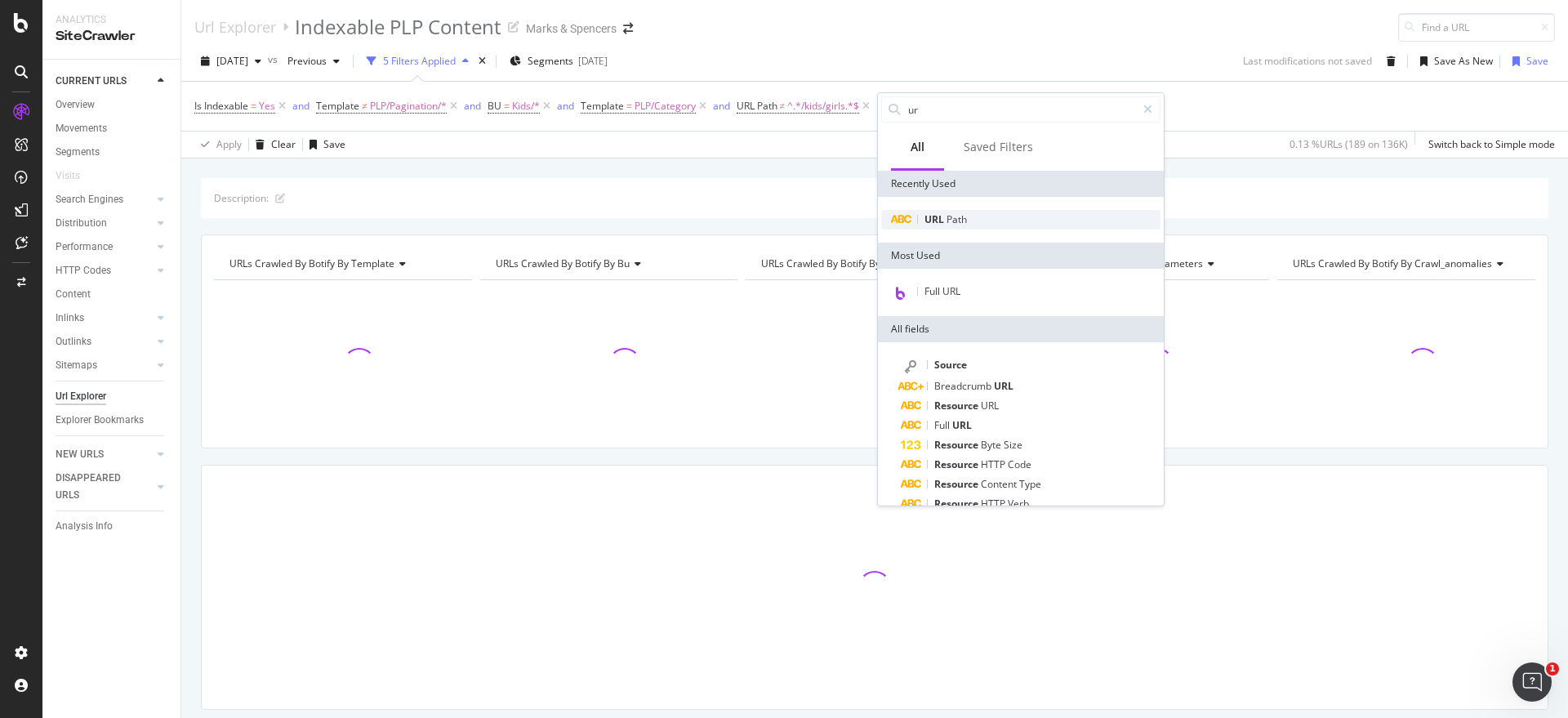
click at [952, 214] on span "Path" at bounding box center [957, 220] width 21 height 14
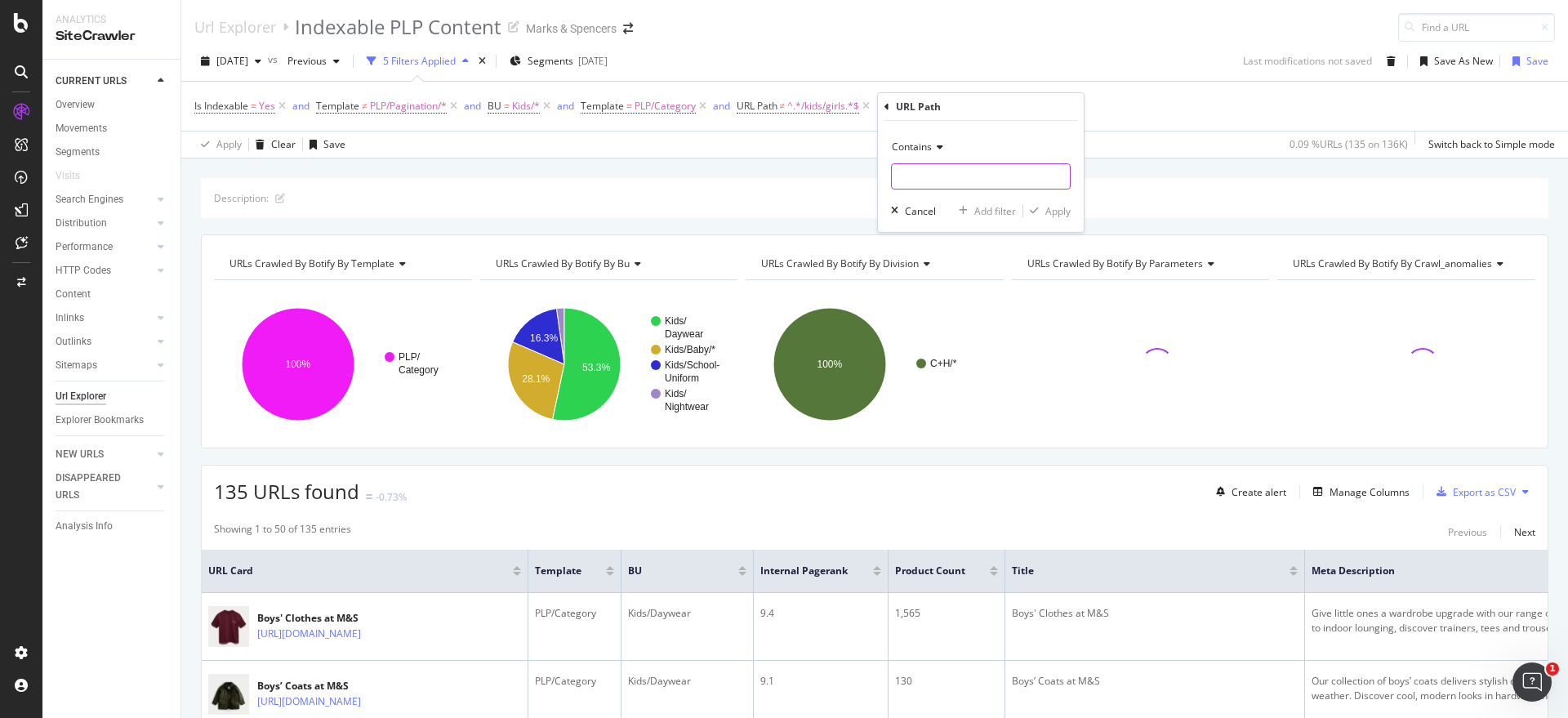
click at [946, 180] on input "text" at bounding box center [981, 176] width 178 height 26
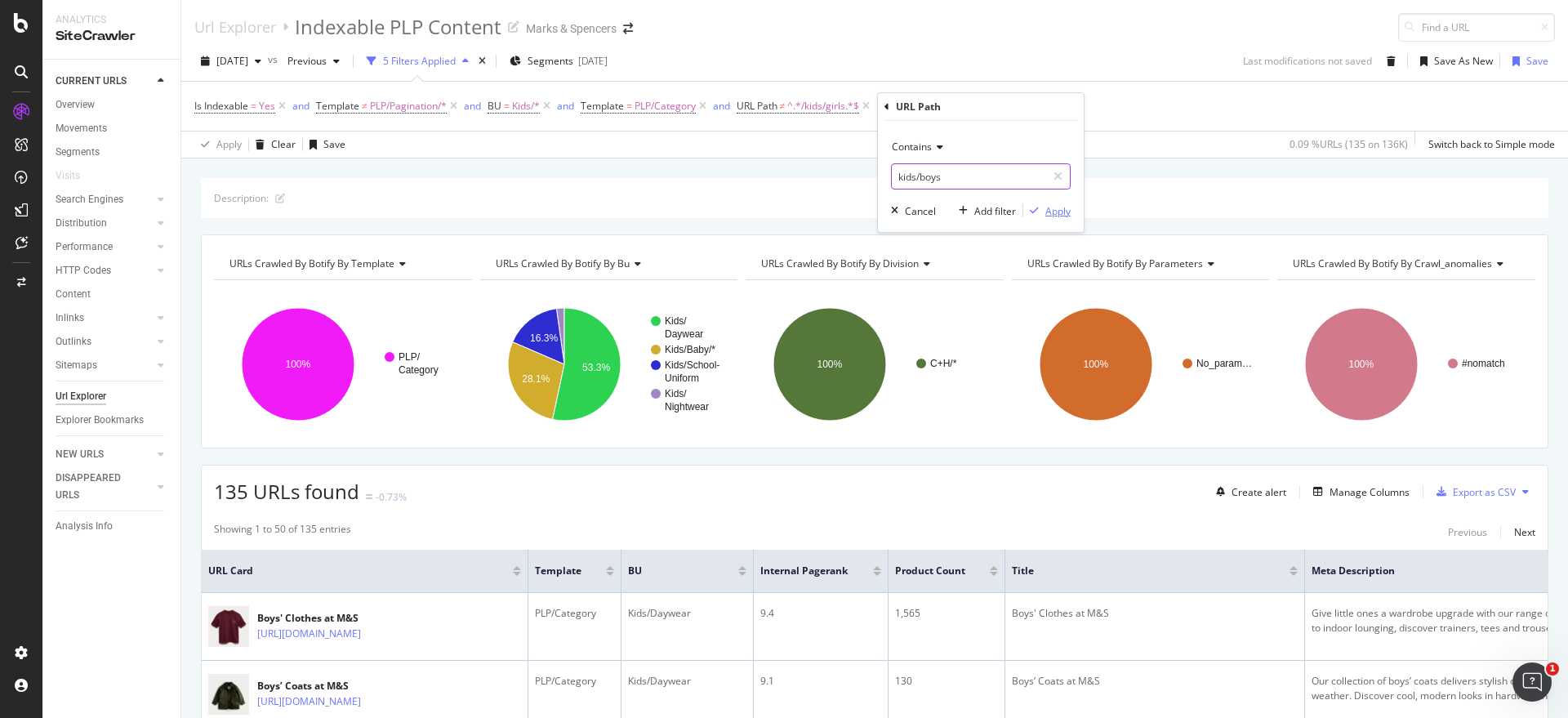
type input "kids/boys"
click at [1066, 207] on div "Apply" at bounding box center [1058, 212] width 25 height 14
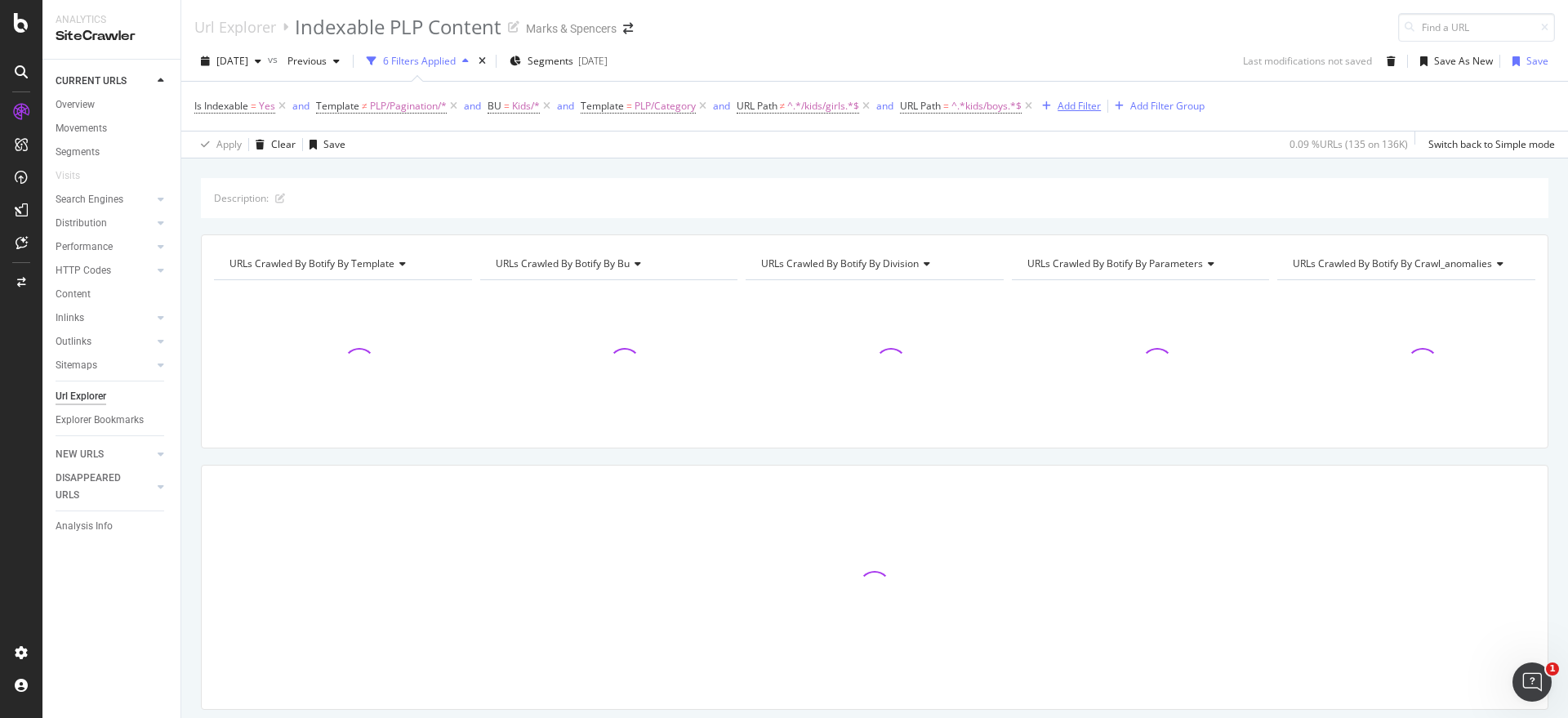
click at [1068, 106] on div "Add Filter" at bounding box center [1079, 106] width 44 height 14
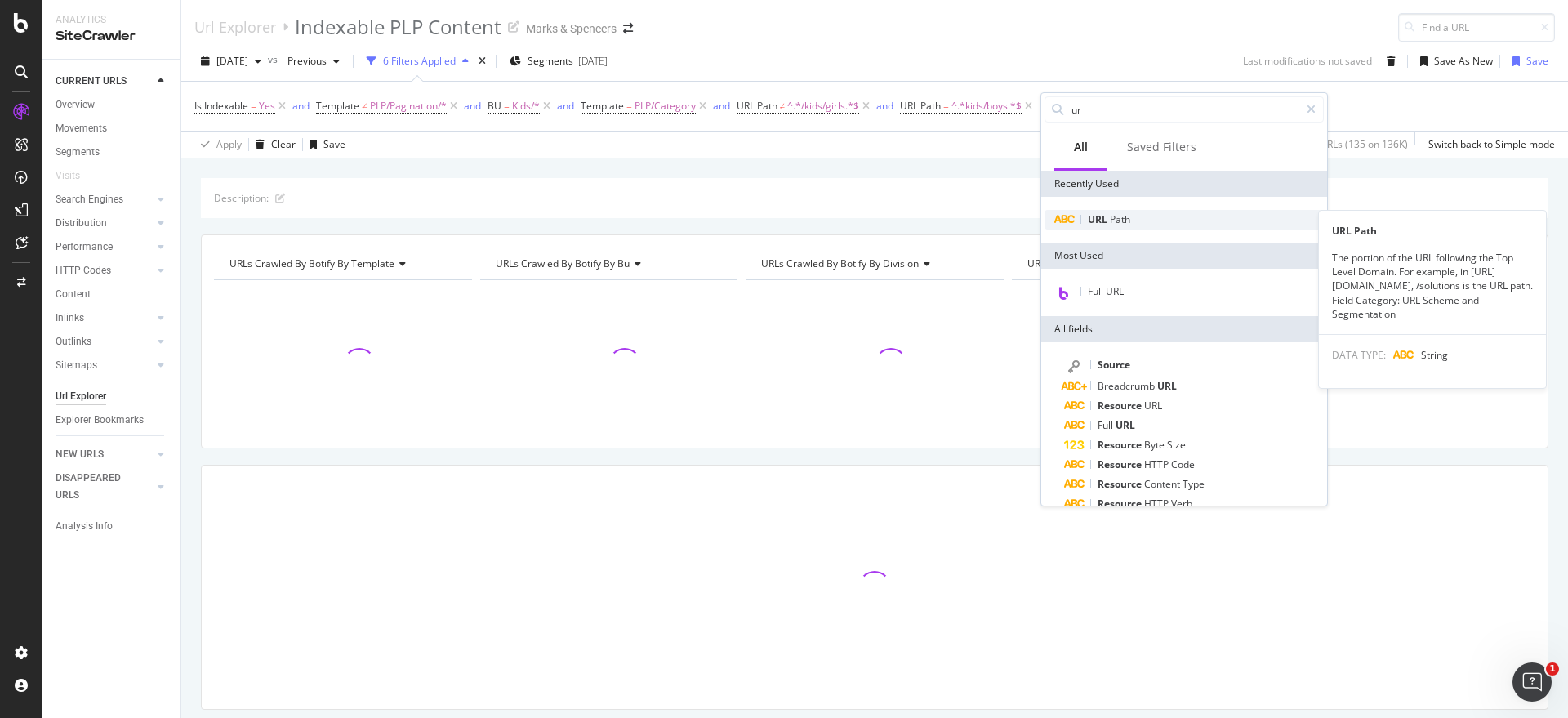
click at [1148, 215] on div "URL Path" at bounding box center [1184, 220] width 279 height 20
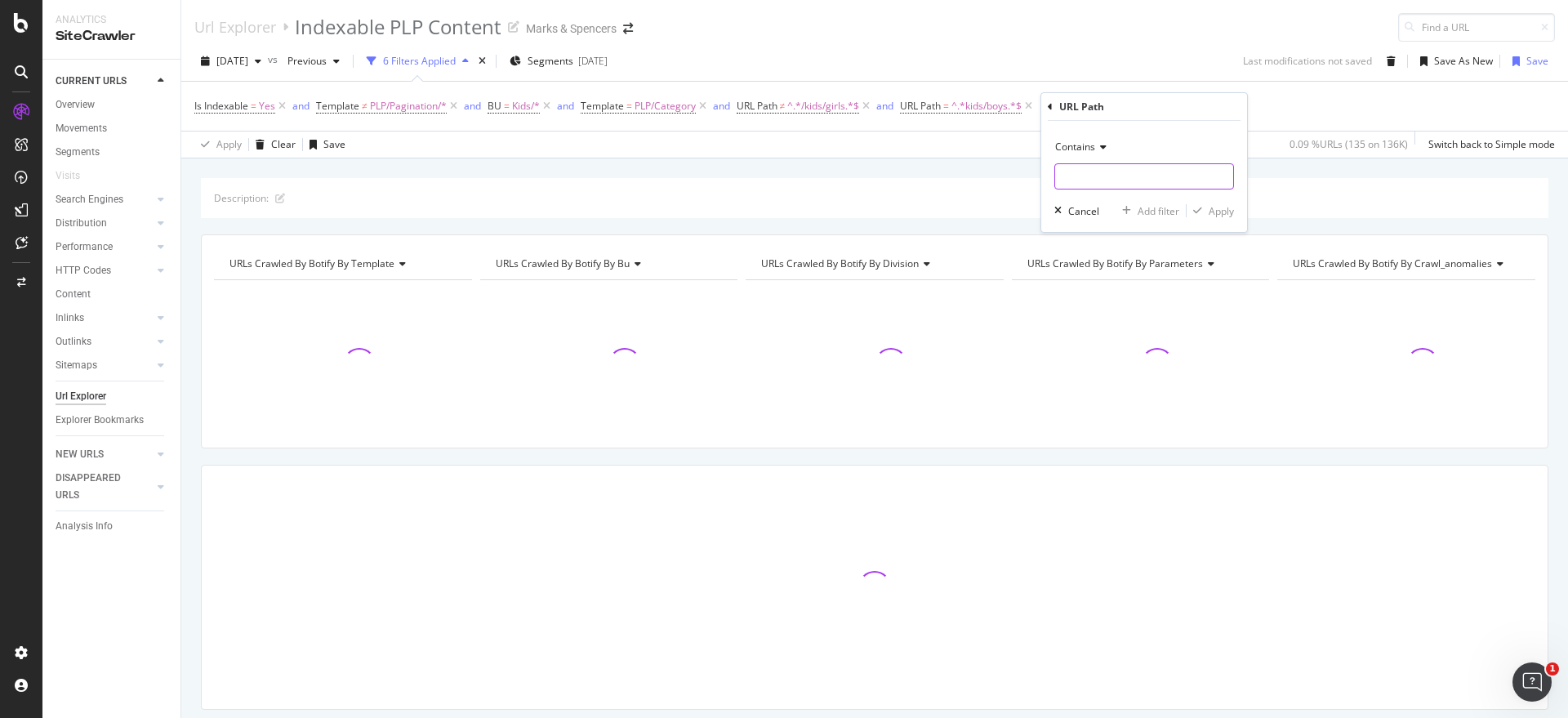
click at [1102, 169] on input "text" at bounding box center [1144, 176] width 178 height 26
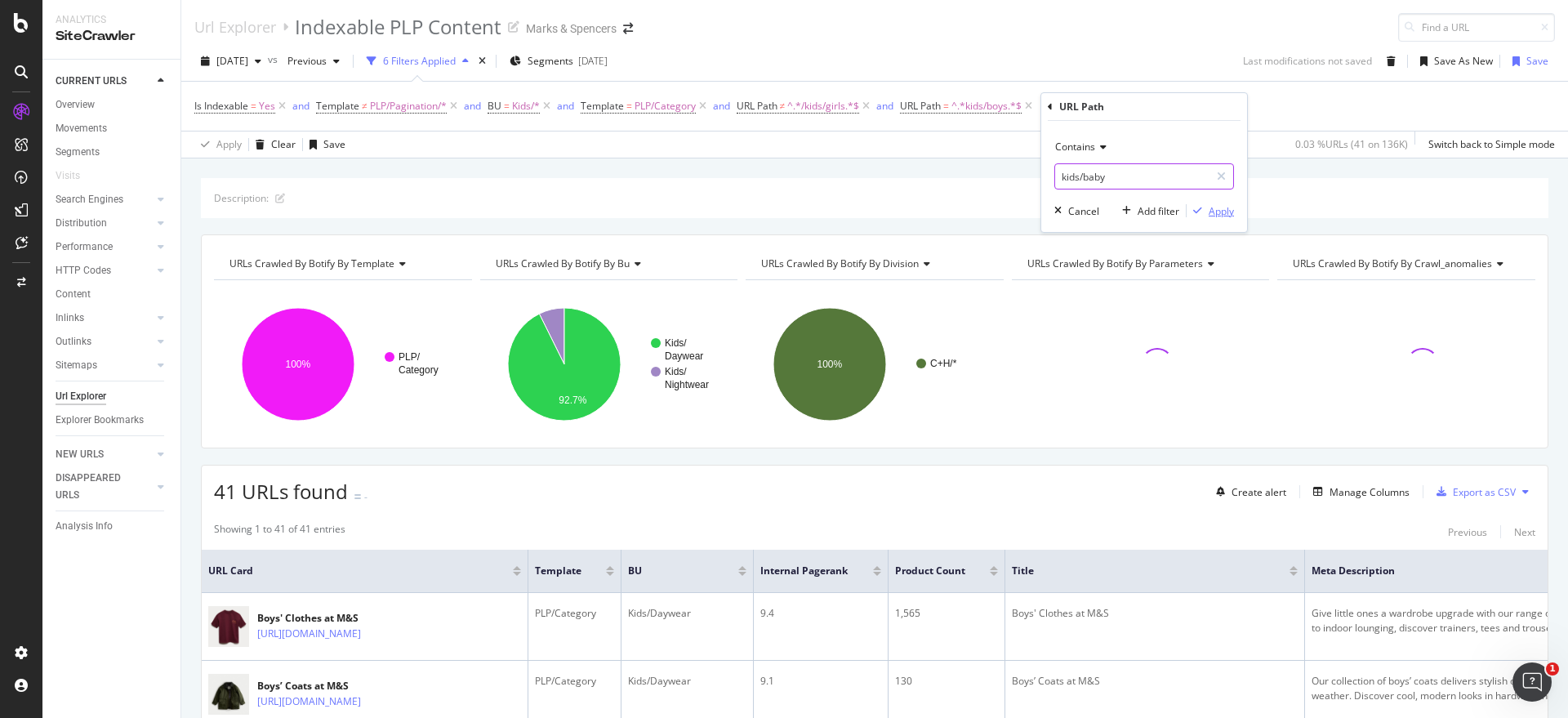
type input "kids/baby"
click at [1220, 205] on div "Apply" at bounding box center [1222, 212] width 25 height 14
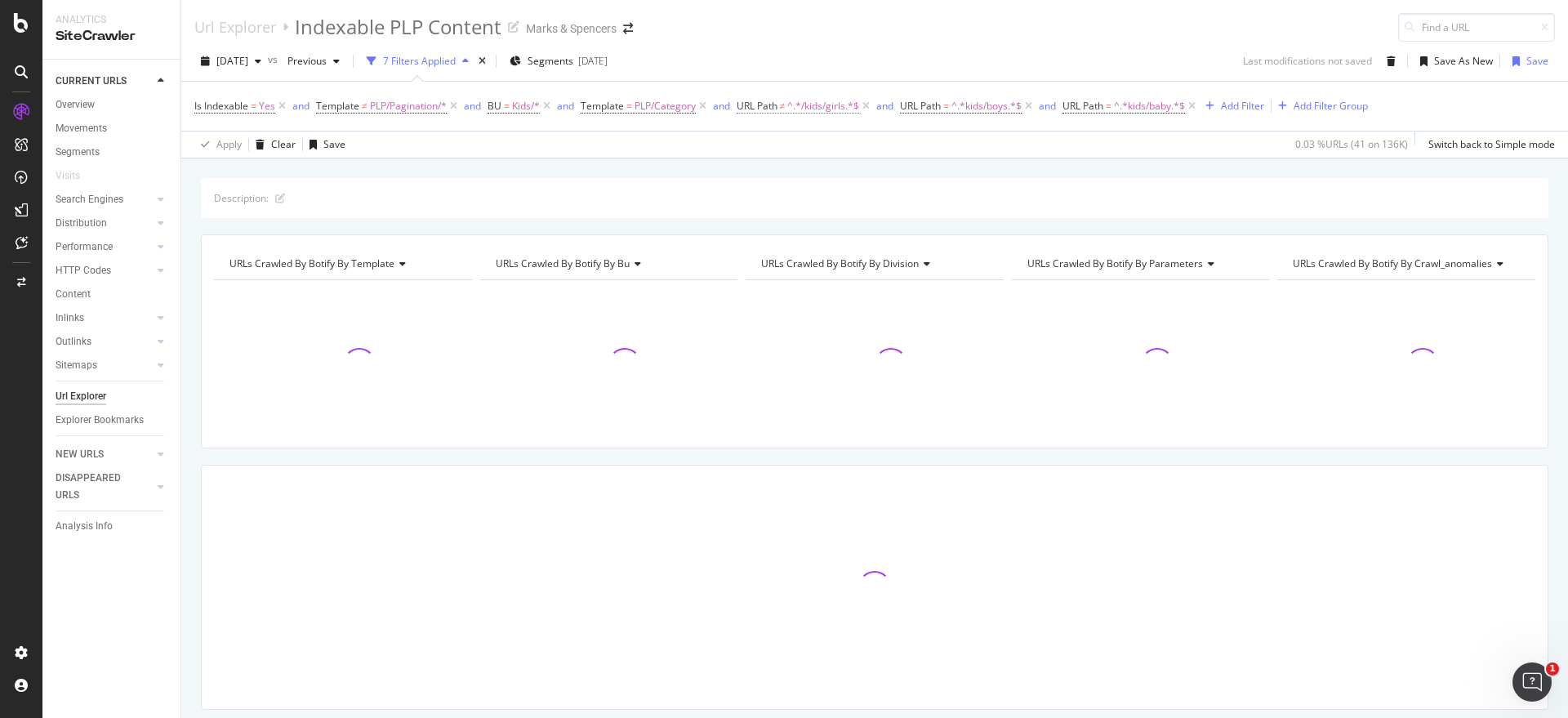
click at [823, 105] on span "^.*/kids/girls.*$" at bounding box center [823, 106] width 72 height 23
click at [766, 169] on input "/kids/girls" at bounding box center [831, 173] width 154 height 26
click at [759, 171] on input "/kids/girls" at bounding box center [831, 173] width 154 height 26
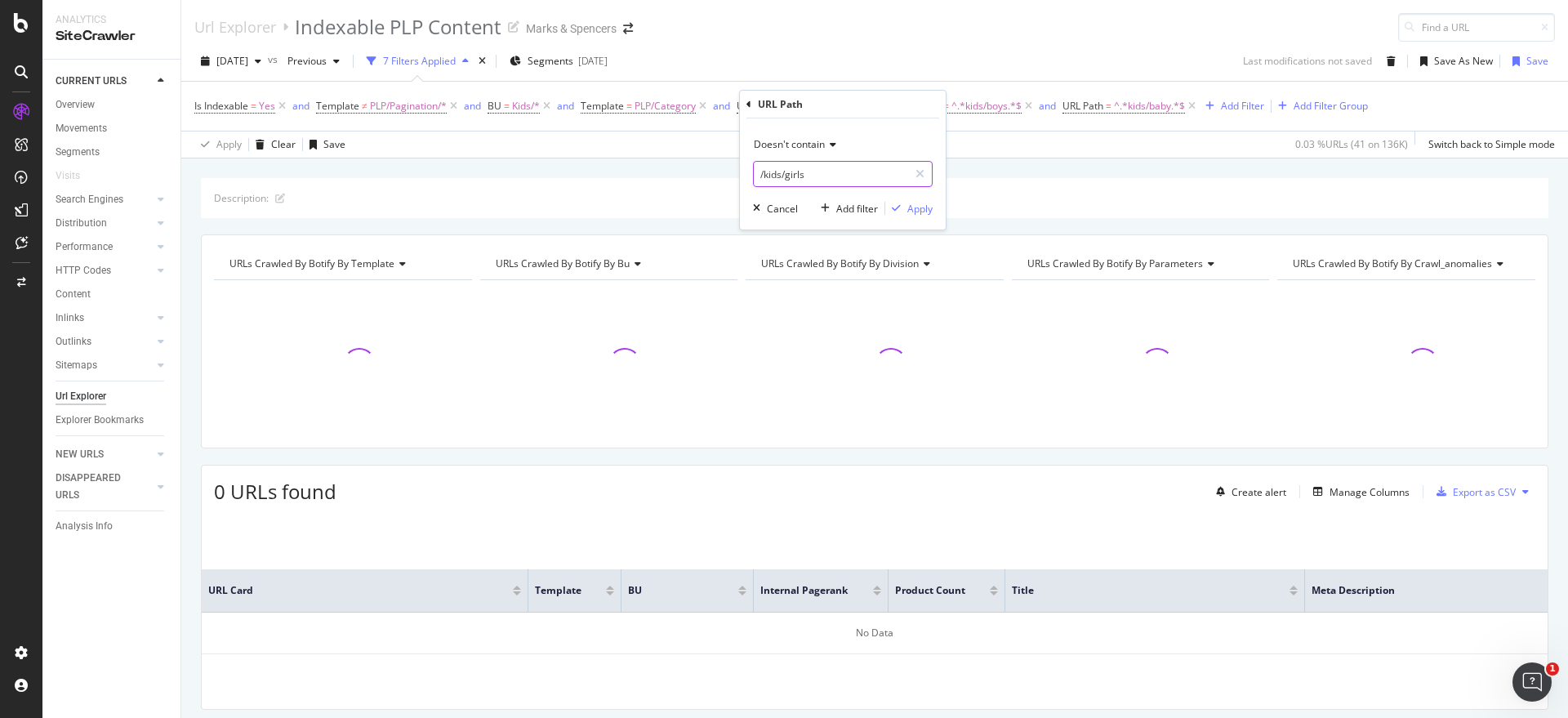
click at [762, 173] on input "/kids/girls" at bounding box center [831, 173] width 154 height 26
type input "kids/girls"
click at [930, 214] on div "Apply" at bounding box center [920, 209] width 25 height 14
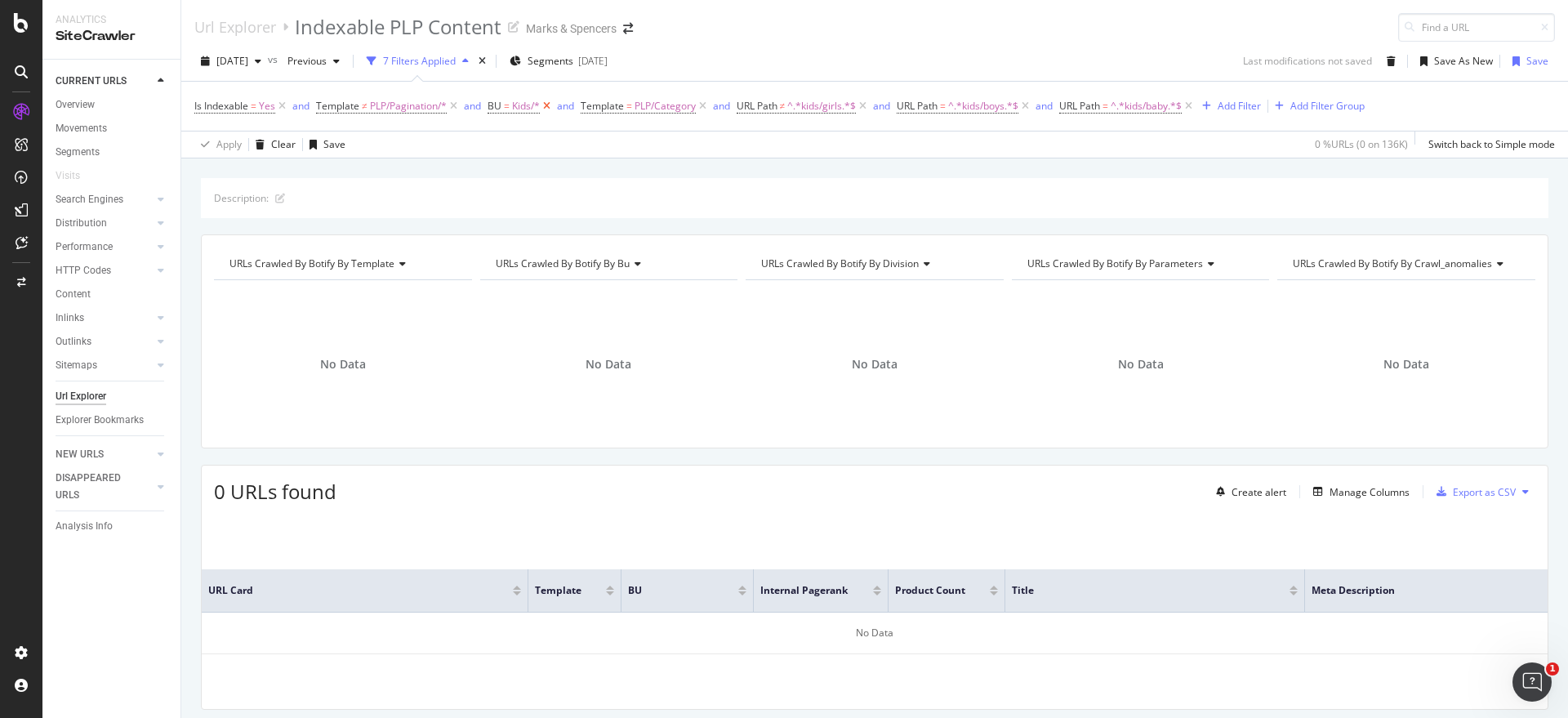
click at [548, 107] on icon at bounding box center [547, 106] width 14 height 16
click at [1016, 104] on span "=" at bounding box center [1012, 106] width 5 height 14
click at [1025, 140] on span "Contains" at bounding box center [1006, 145] width 40 height 14
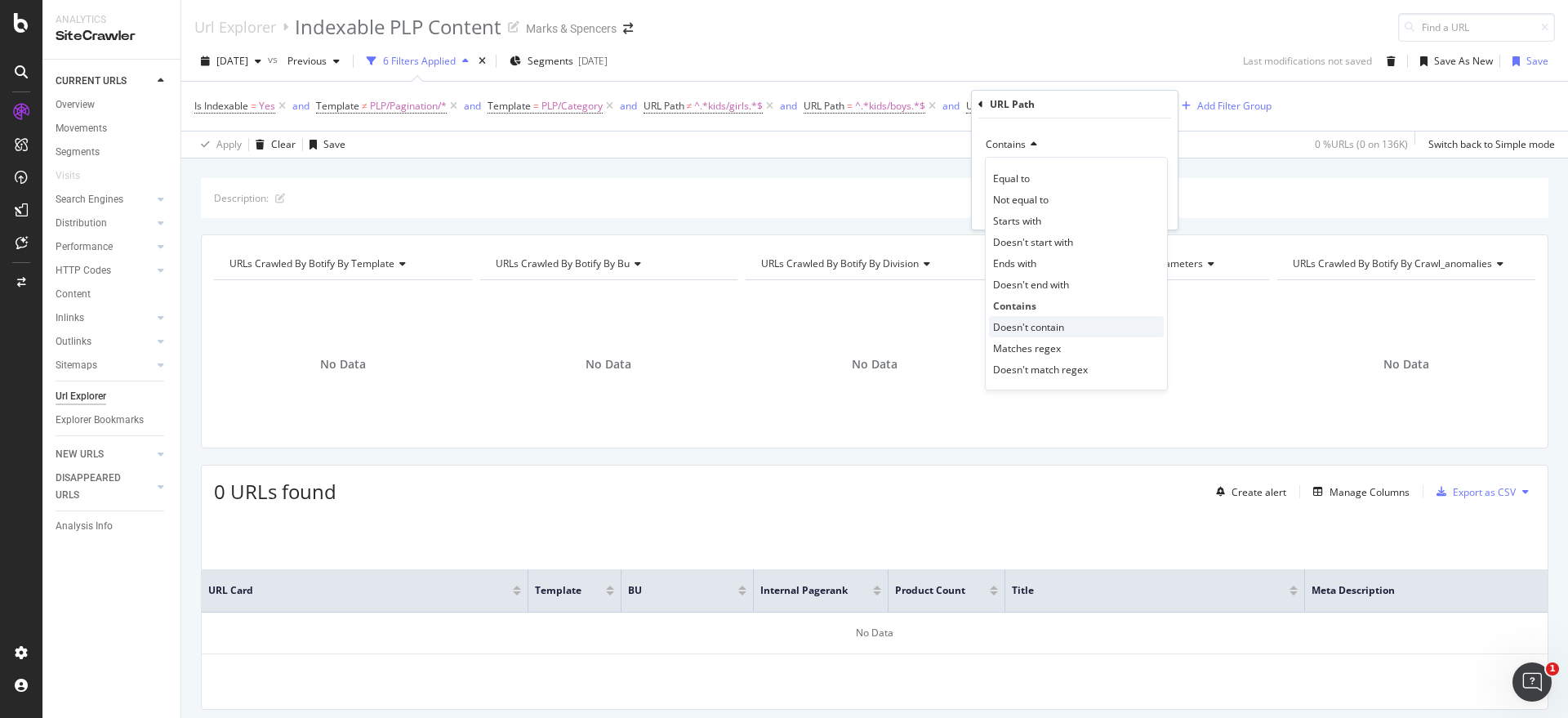
click at [1035, 327] on span "Doesn't contain" at bounding box center [1029, 328] width 71 height 14
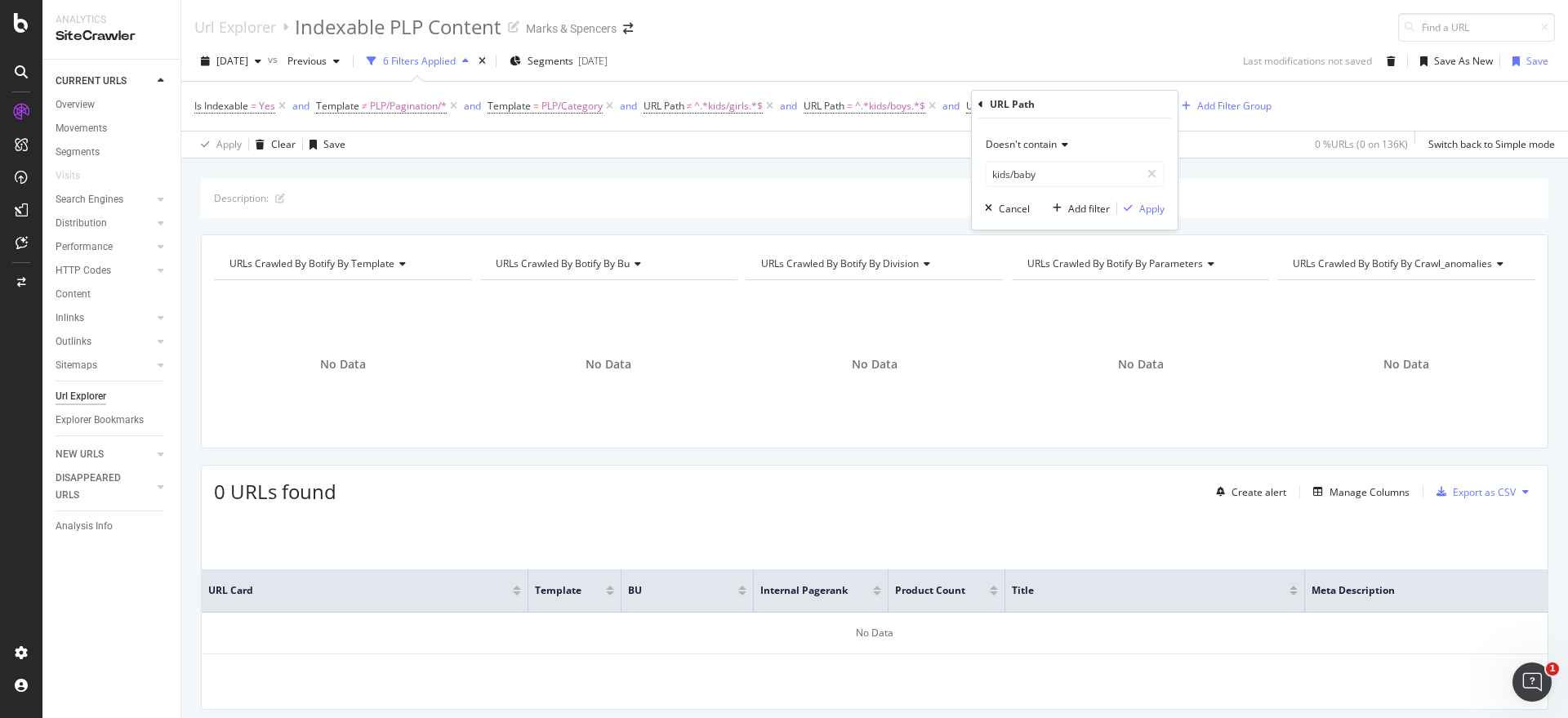
click at [1170, 209] on div "Doesn't contain kids/baby Cancel Add filter Apply" at bounding box center [1074, 174] width 206 height 111
click at [1143, 210] on div "Apply" at bounding box center [1152, 209] width 25 height 14
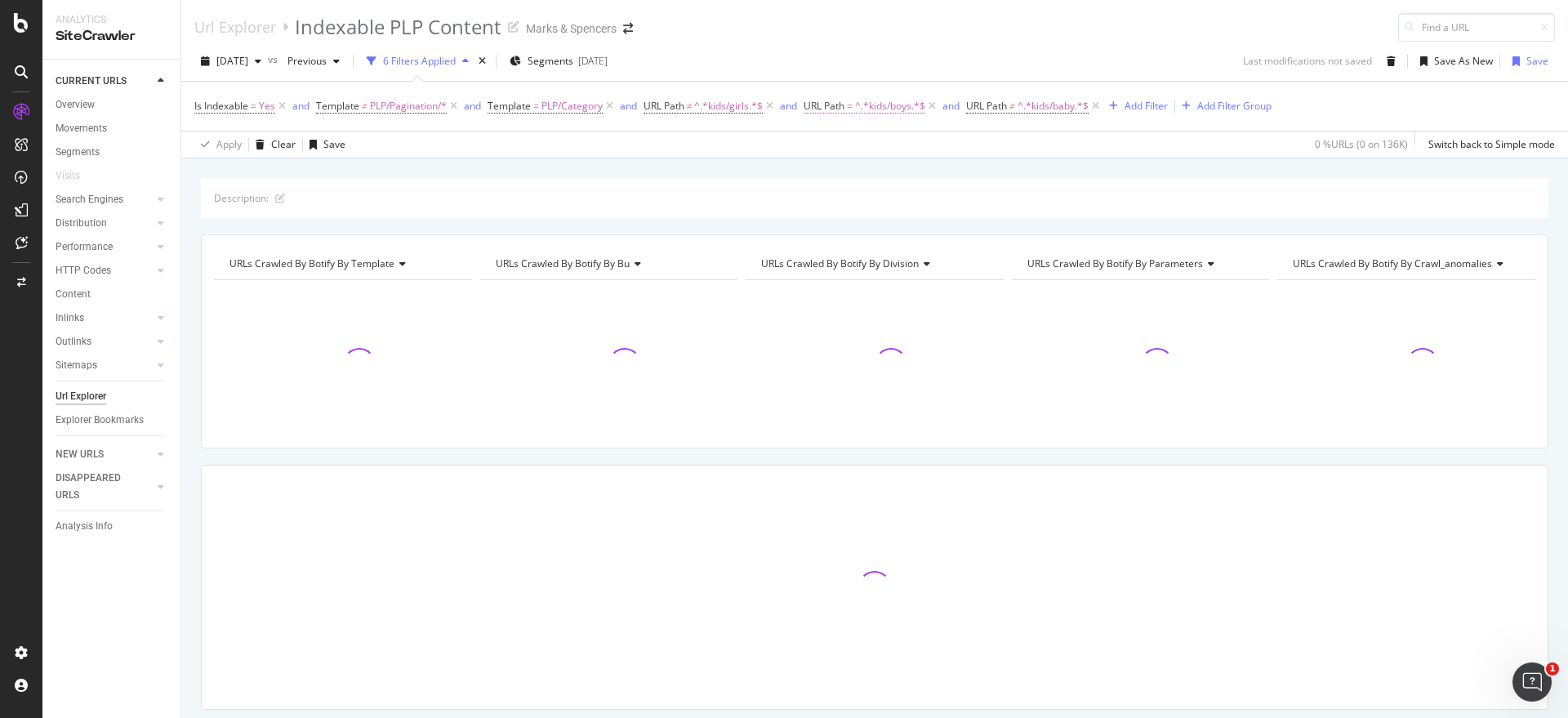
click at [896, 101] on span "^.*kids/boys.*$" at bounding box center [890, 106] width 71 height 23
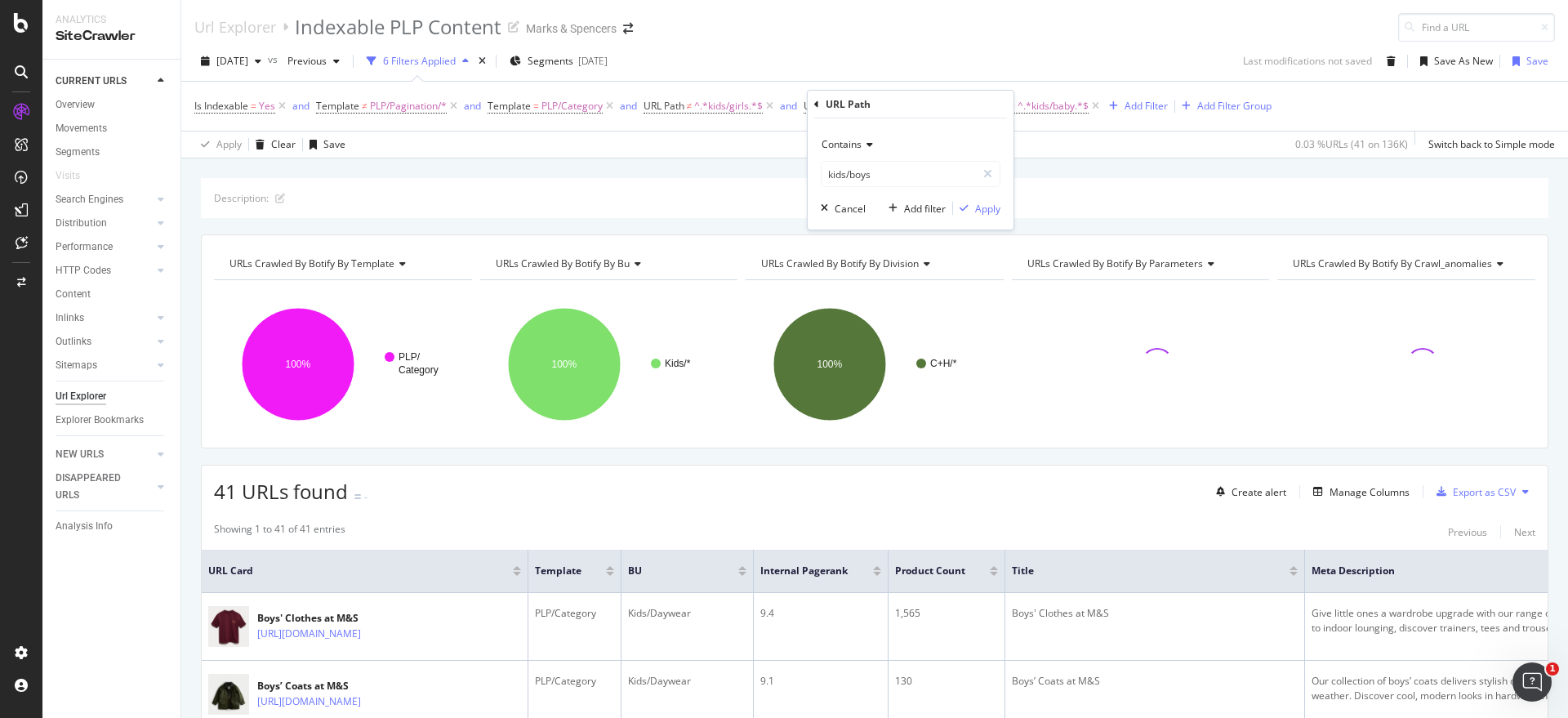
click at [846, 153] on div "Contains" at bounding box center [910, 144] width 179 height 26
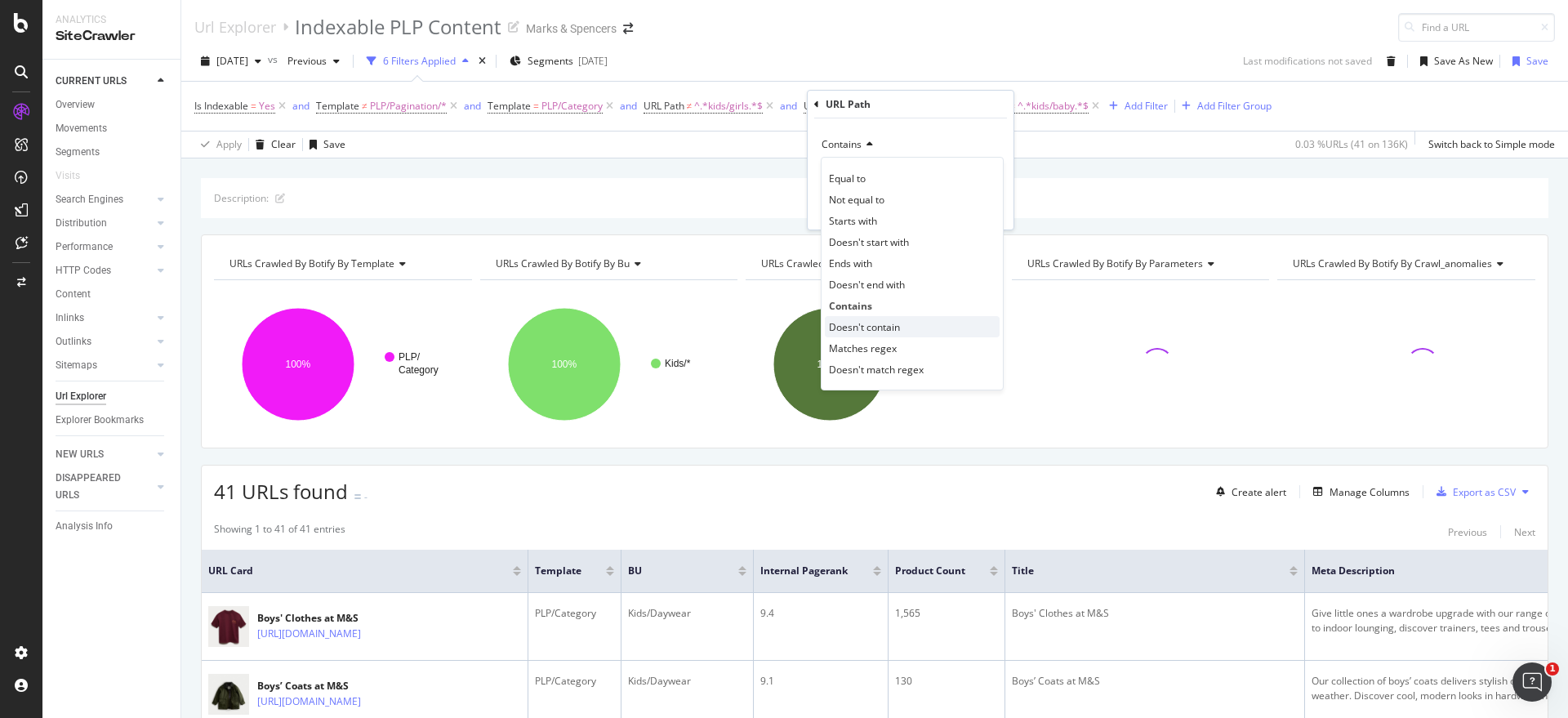
click at [855, 323] on span "Doesn't contain" at bounding box center [865, 328] width 71 height 14
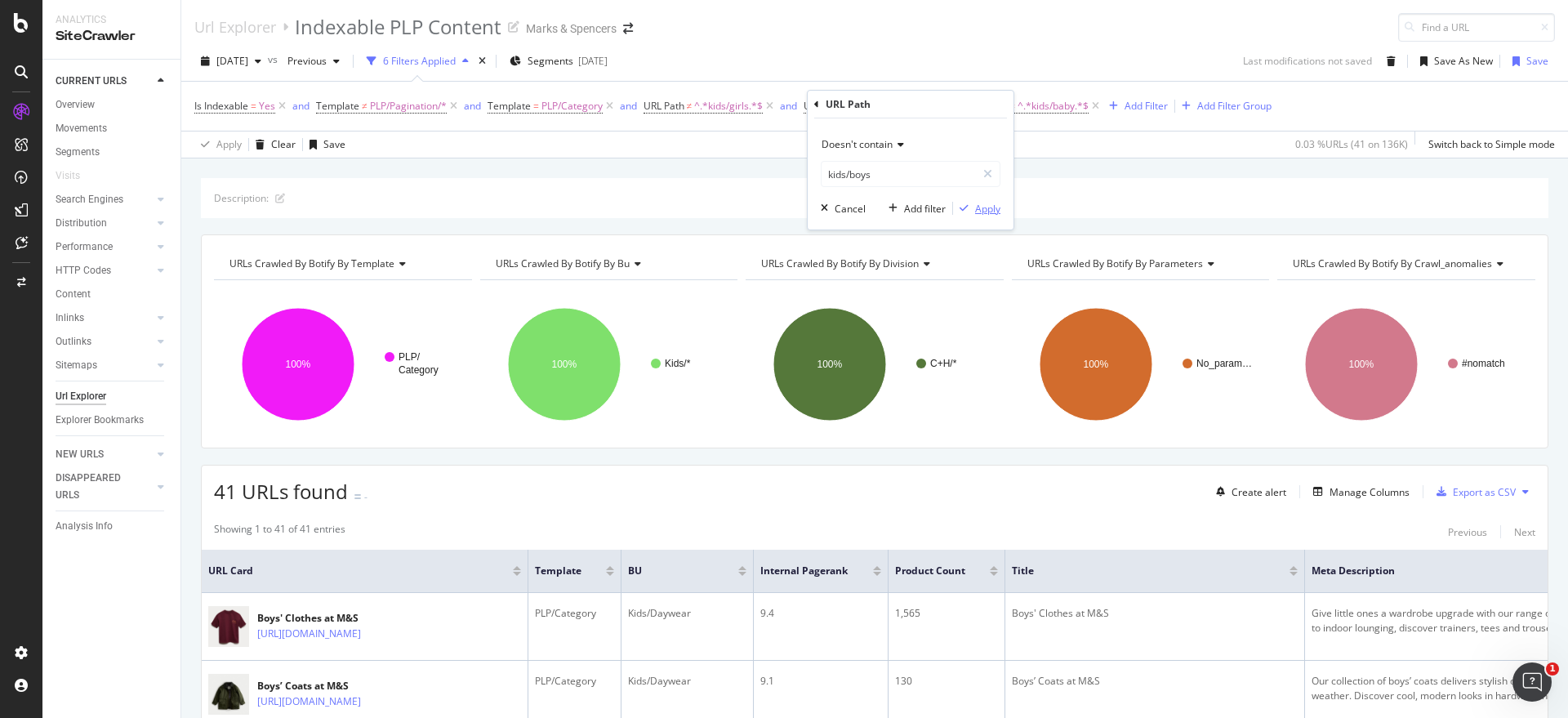
click at [989, 205] on div "Apply" at bounding box center [988, 209] width 25 height 14
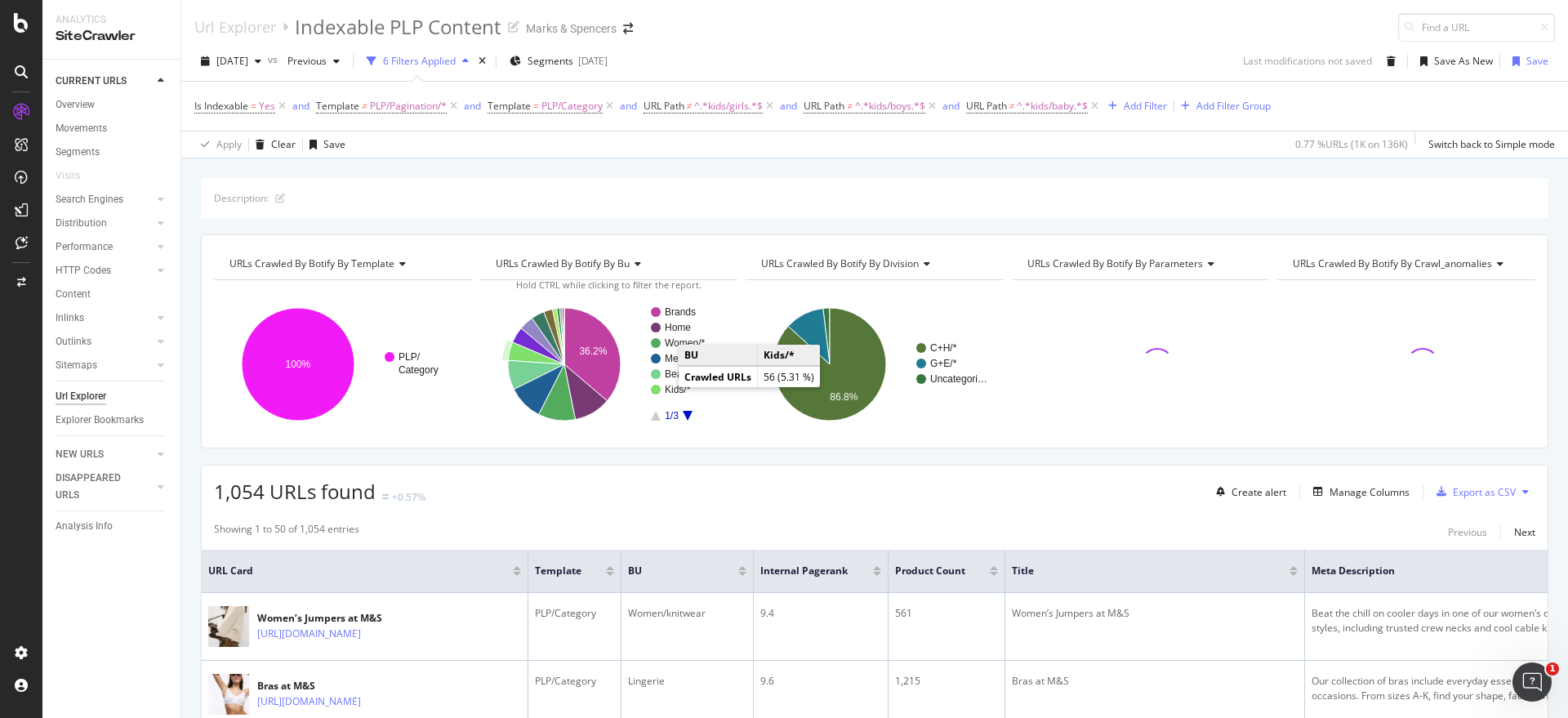
click at [665, 387] on text "Kids/*" at bounding box center [677, 389] width 26 height 12
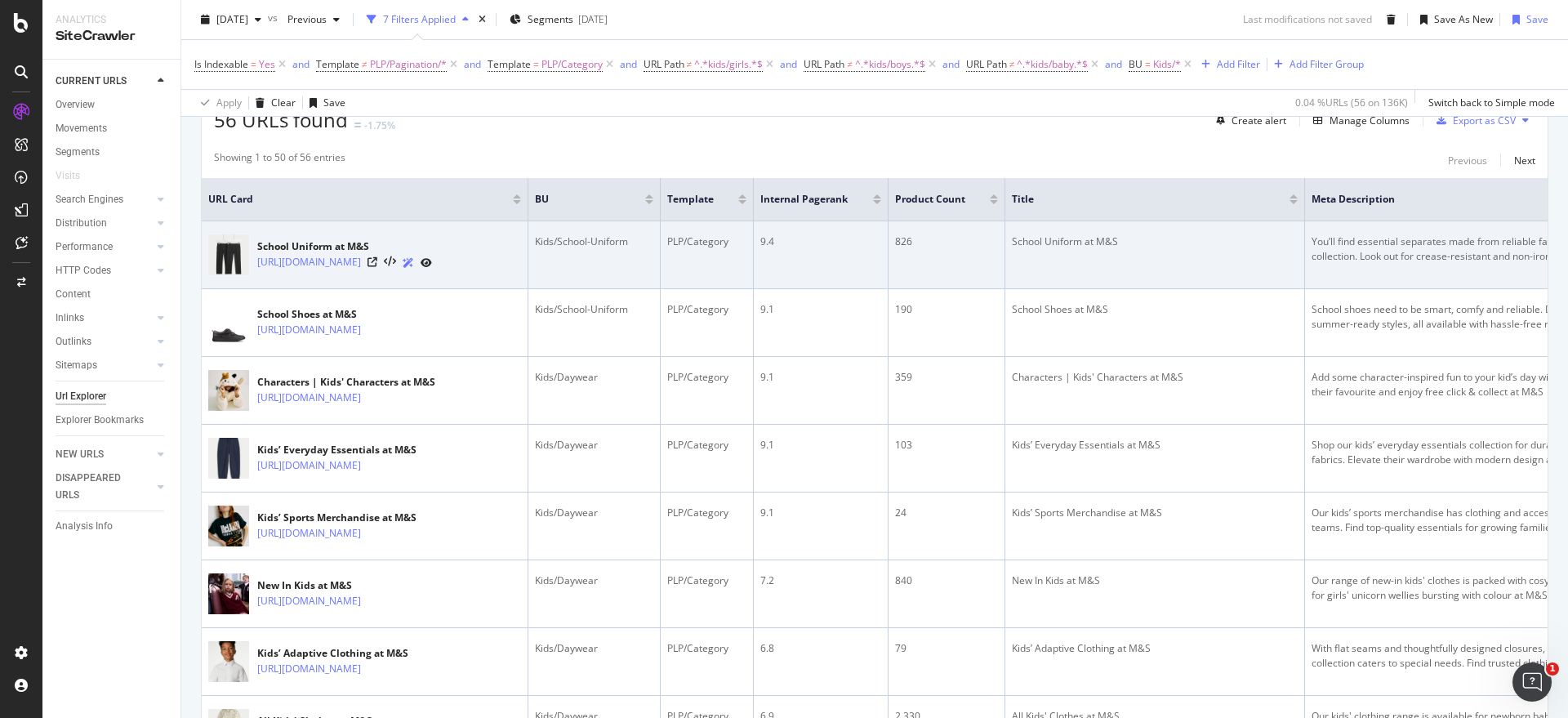
scroll to position [205, 0]
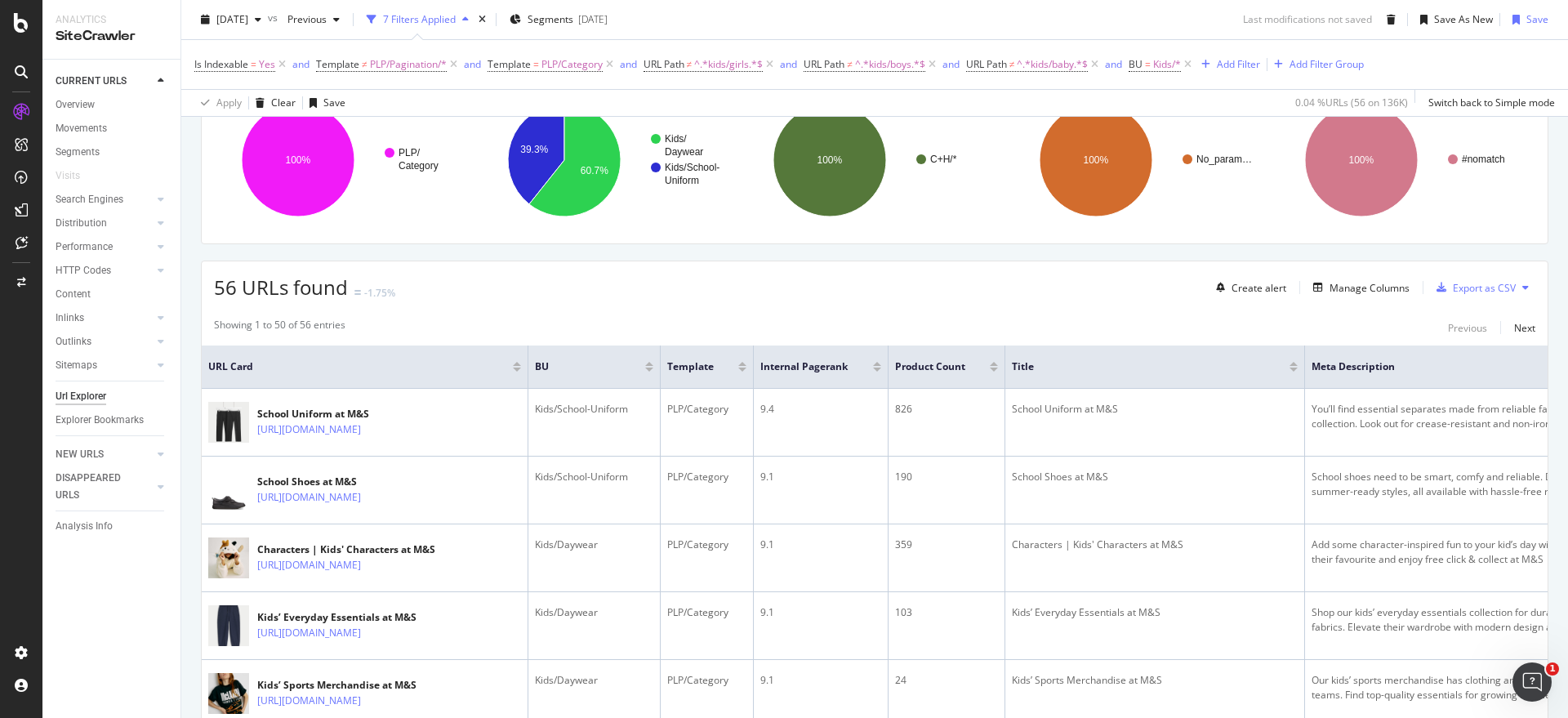
click at [515, 372] on div at bounding box center [517, 370] width 8 height 4
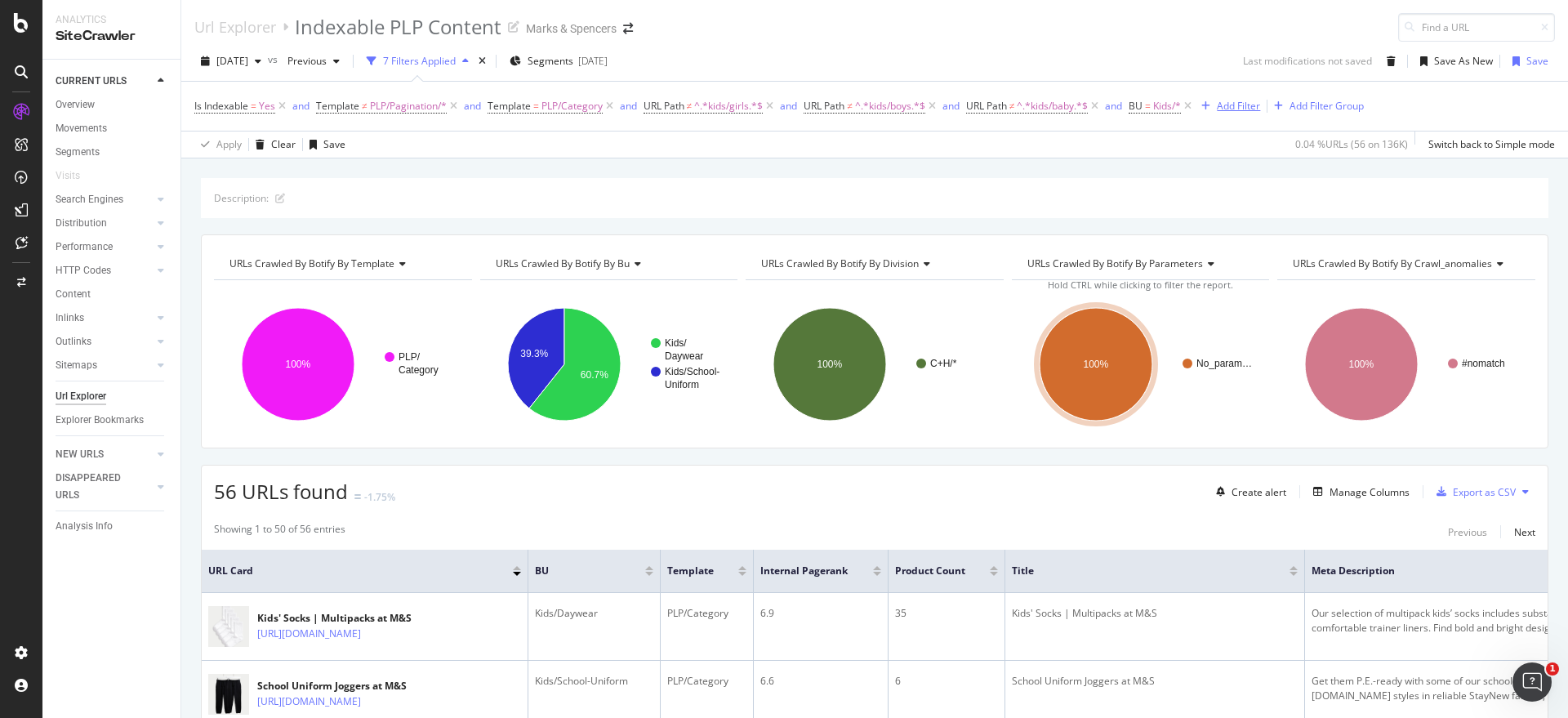
click at [1260, 107] on div "Add Filter" at bounding box center [1239, 106] width 44 height 14
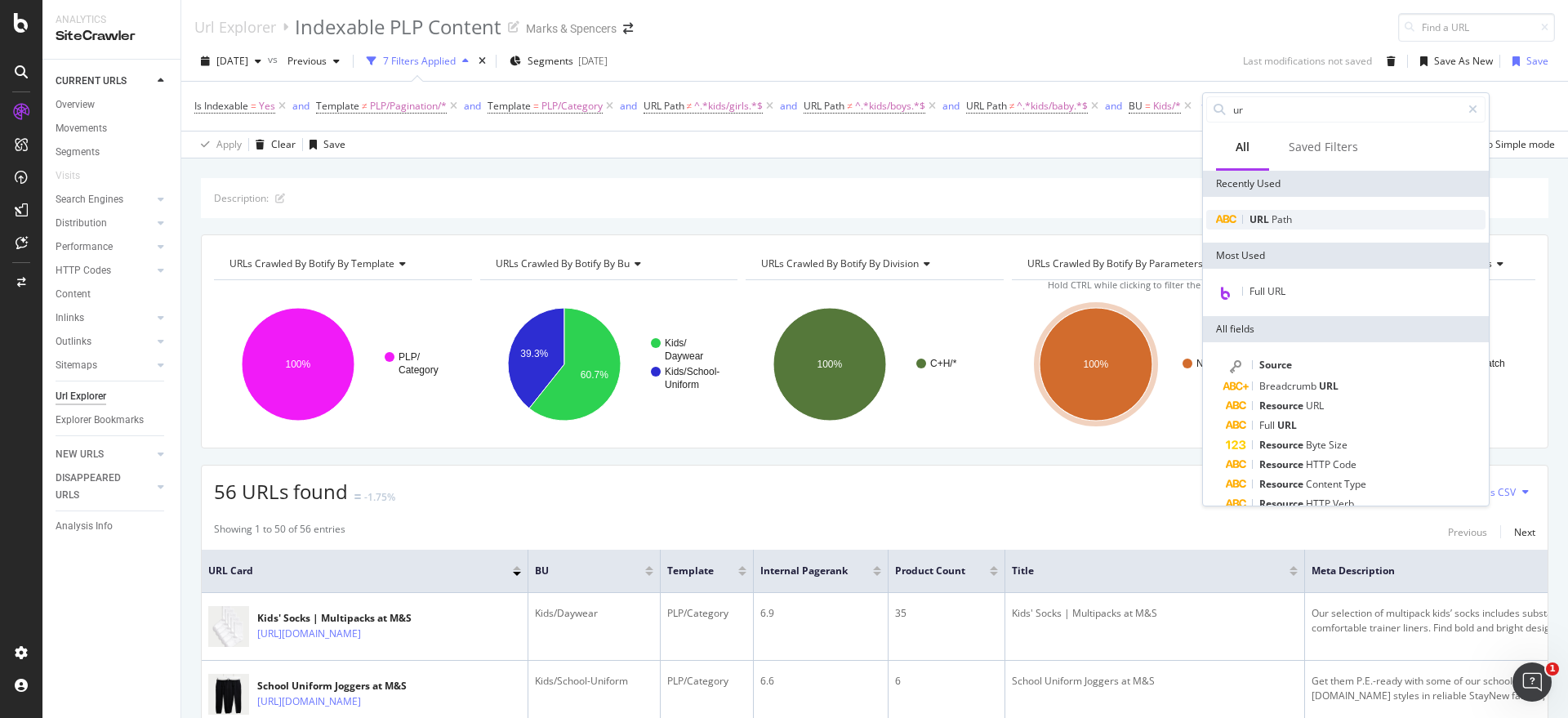
click at [1280, 214] on span "Path" at bounding box center [1282, 220] width 21 height 14
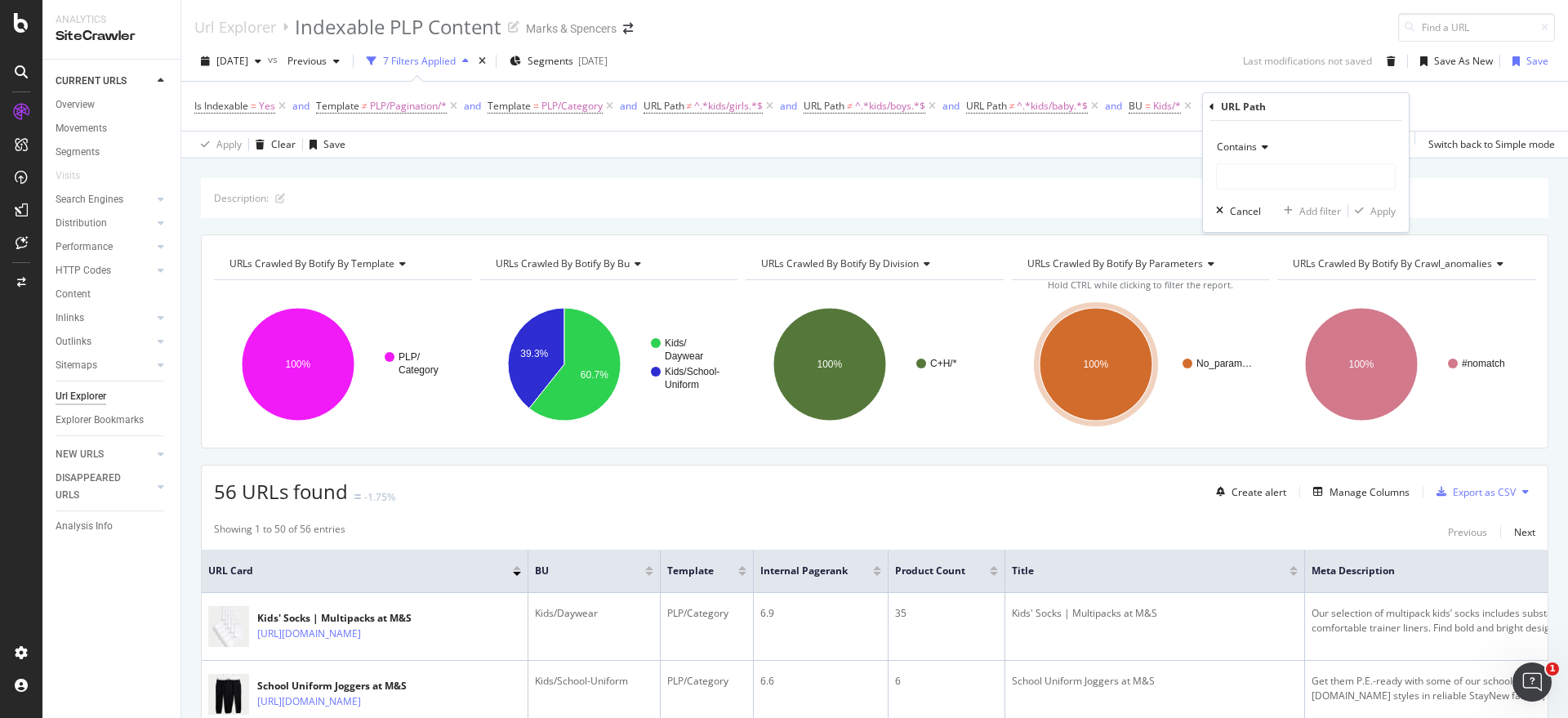
click at [1242, 140] on span "Contains" at bounding box center [1237, 147] width 40 height 14
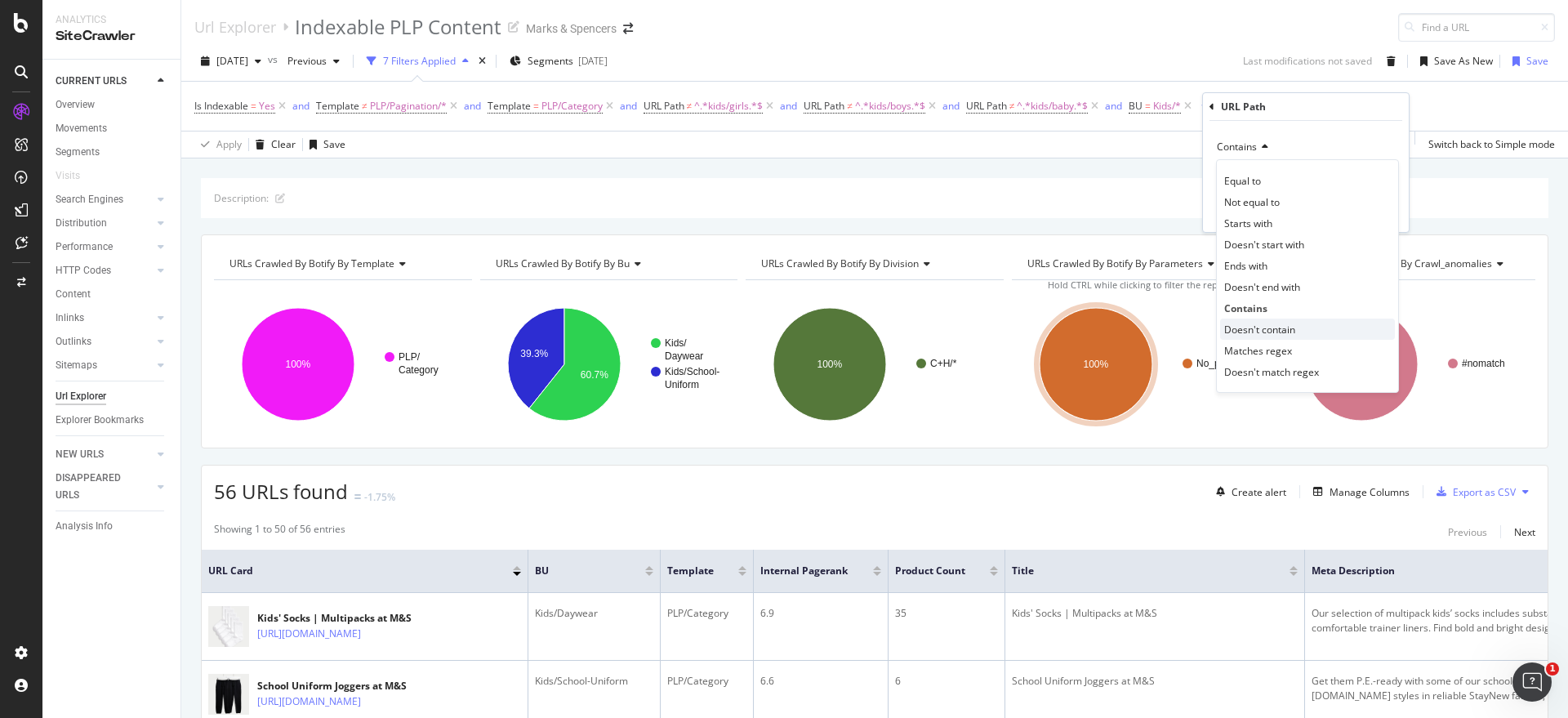
click at [1275, 326] on span "Doesn't contain" at bounding box center [1260, 330] width 71 height 14
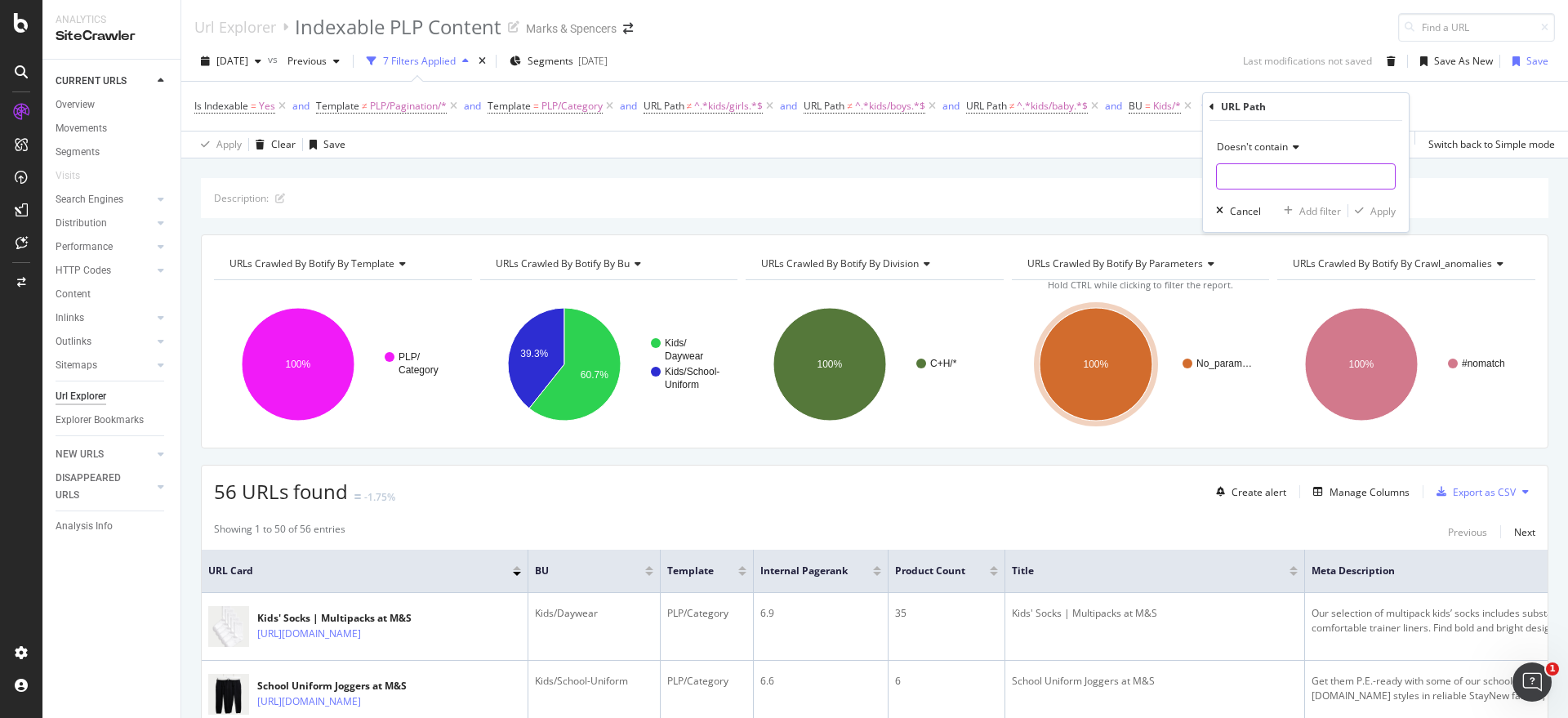
click at [1266, 178] on input "text" at bounding box center [1307, 176] width 178 height 26
type input "school-uniform"
click at [1388, 209] on div "Apply" at bounding box center [1383, 212] width 25 height 14
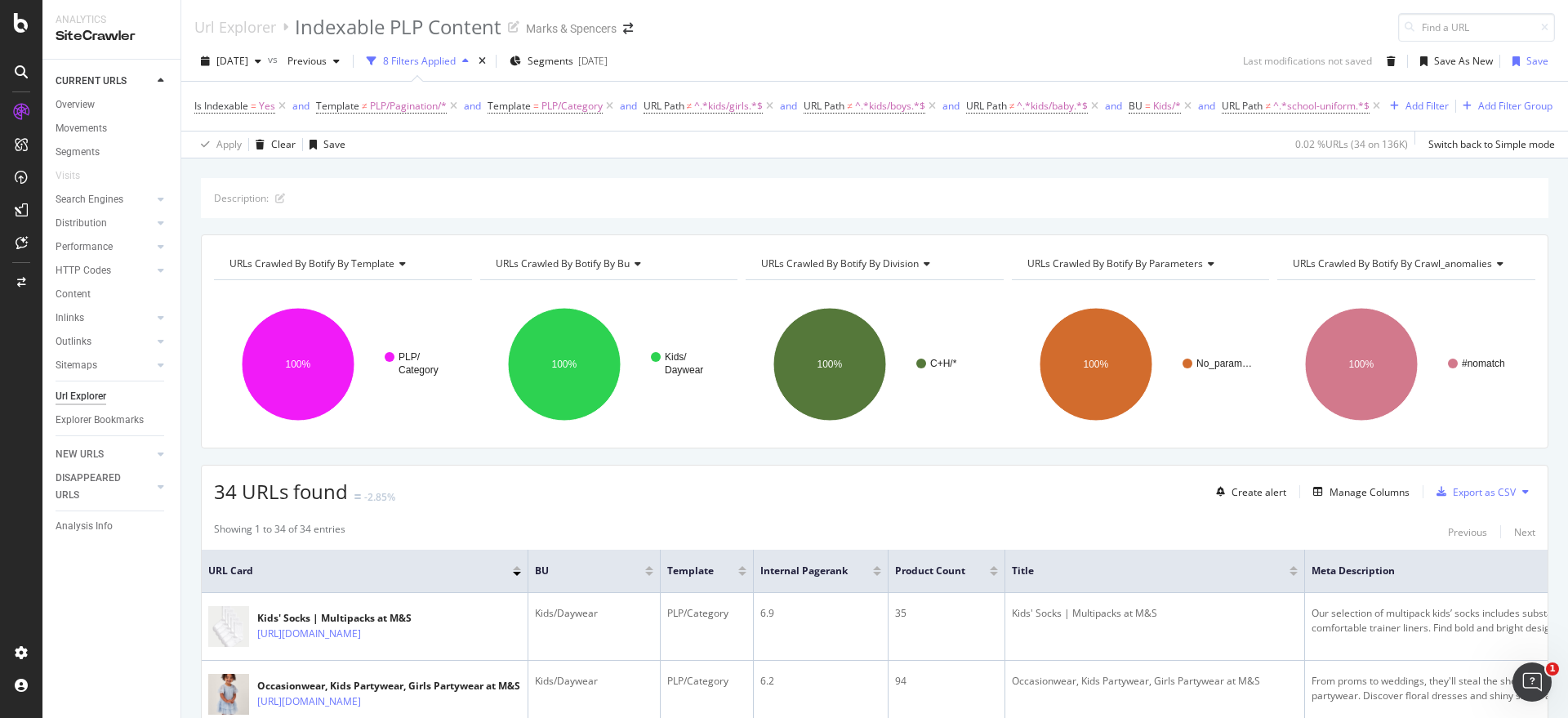
click at [655, 505] on div "34 URLs found -2.85% Create alert Manage Columns Export as CSV" at bounding box center [875, 486] width 1346 height 40
